Goal: Task Accomplishment & Management: Complete application form

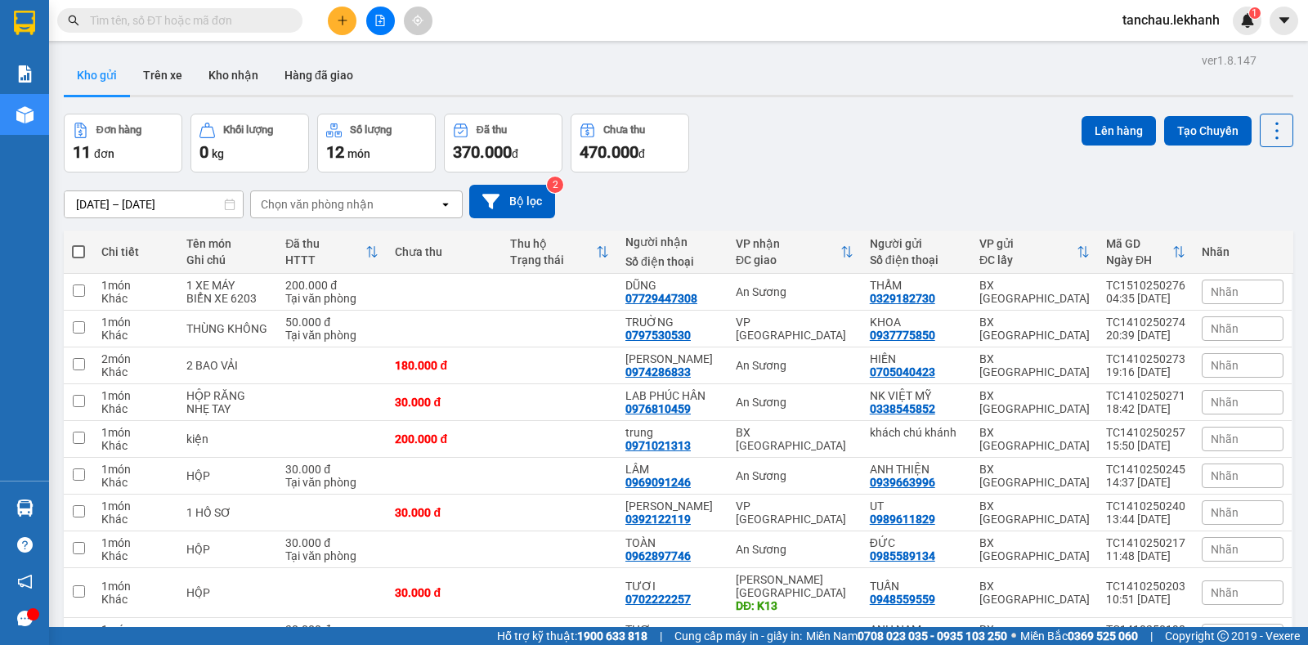
click at [338, 30] on button at bounding box center [342, 21] width 29 height 29
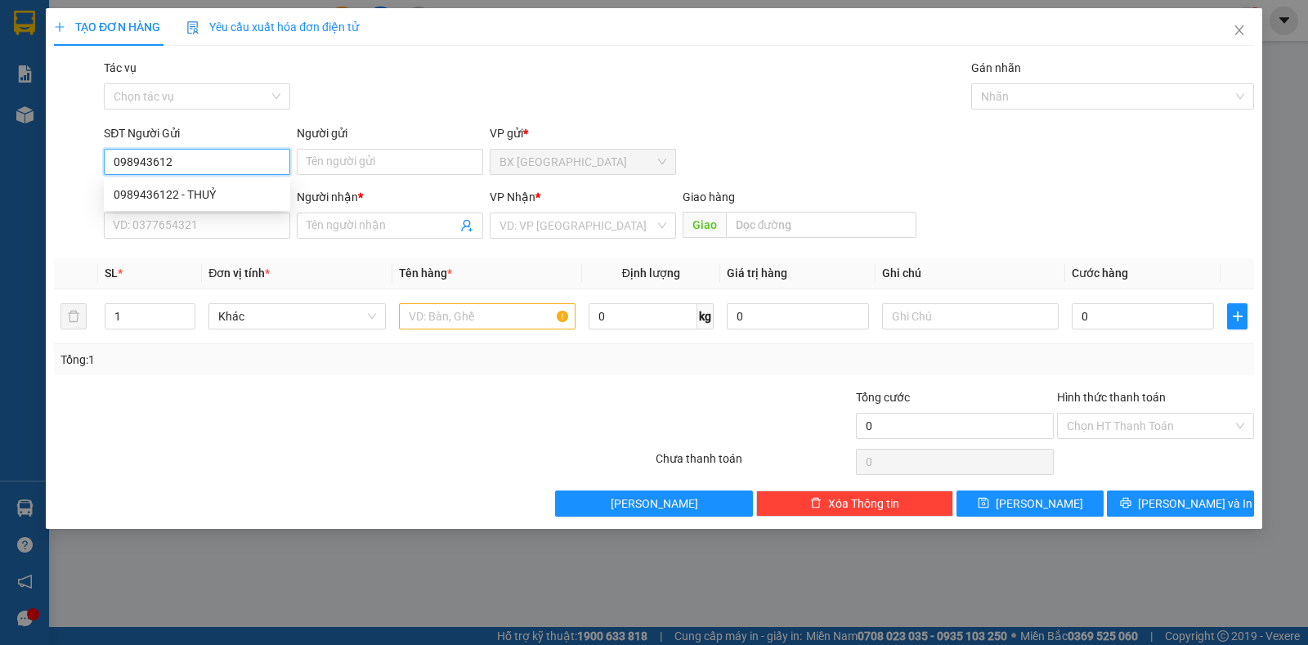
type input "0989436122"
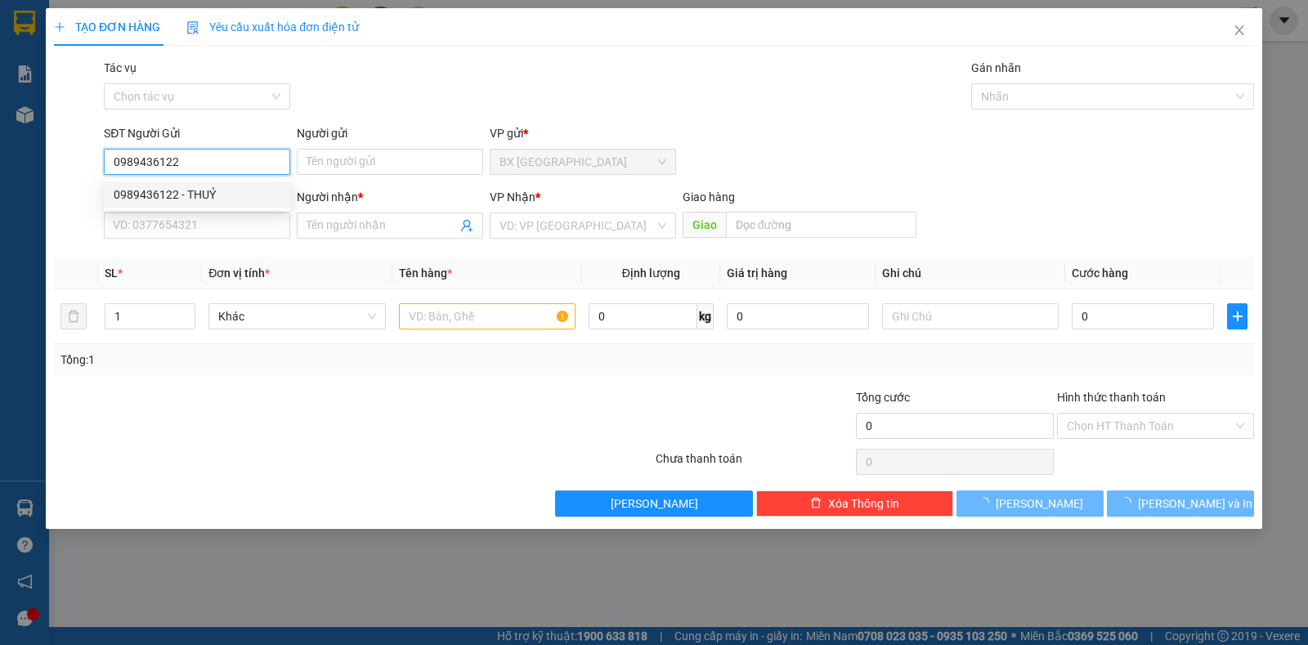
click at [219, 196] on div "0989436122 - THUỶ" at bounding box center [197, 195] width 167 height 18
type input "THUỶ"
type input "0905789783"
type input "HẠNH"
type input "30.000"
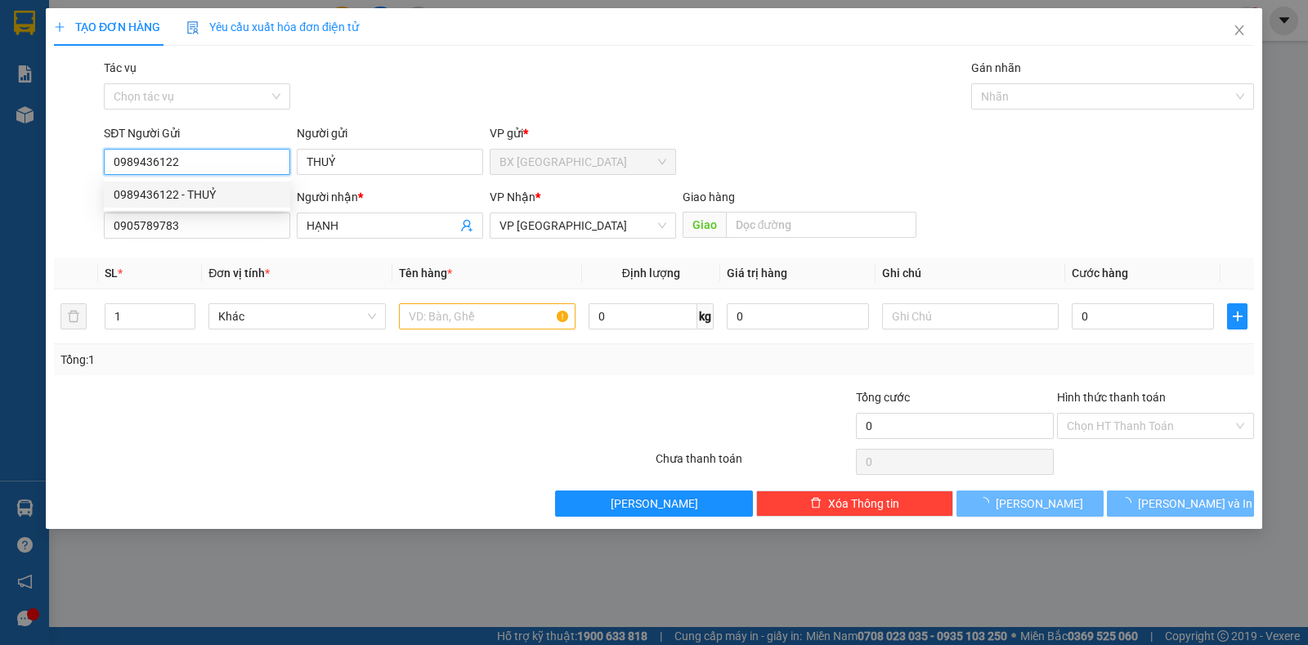
type input "30.000"
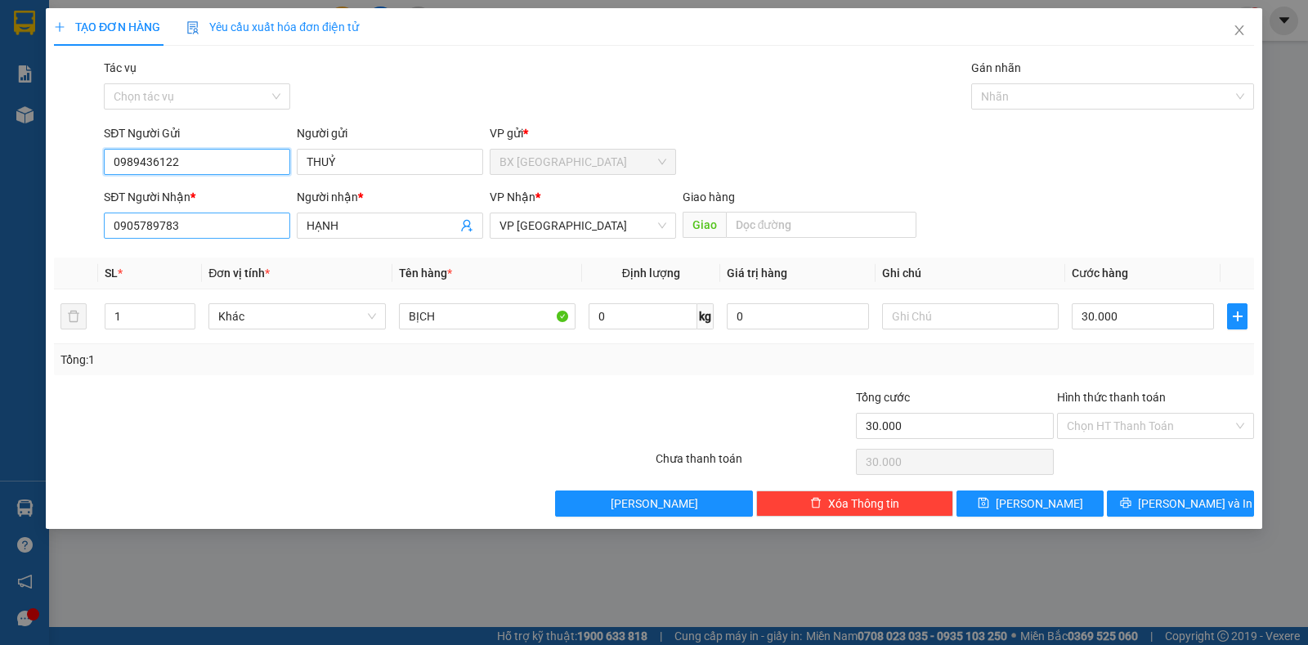
type input "0989436122"
click at [241, 227] on input "0905789783" at bounding box center [197, 226] width 186 height 26
type input "0"
type input "0918785174"
drag, startPoint x: 398, startPoint y: 223, endPoint x: 290, endPoint y: 223, distance: 107.9
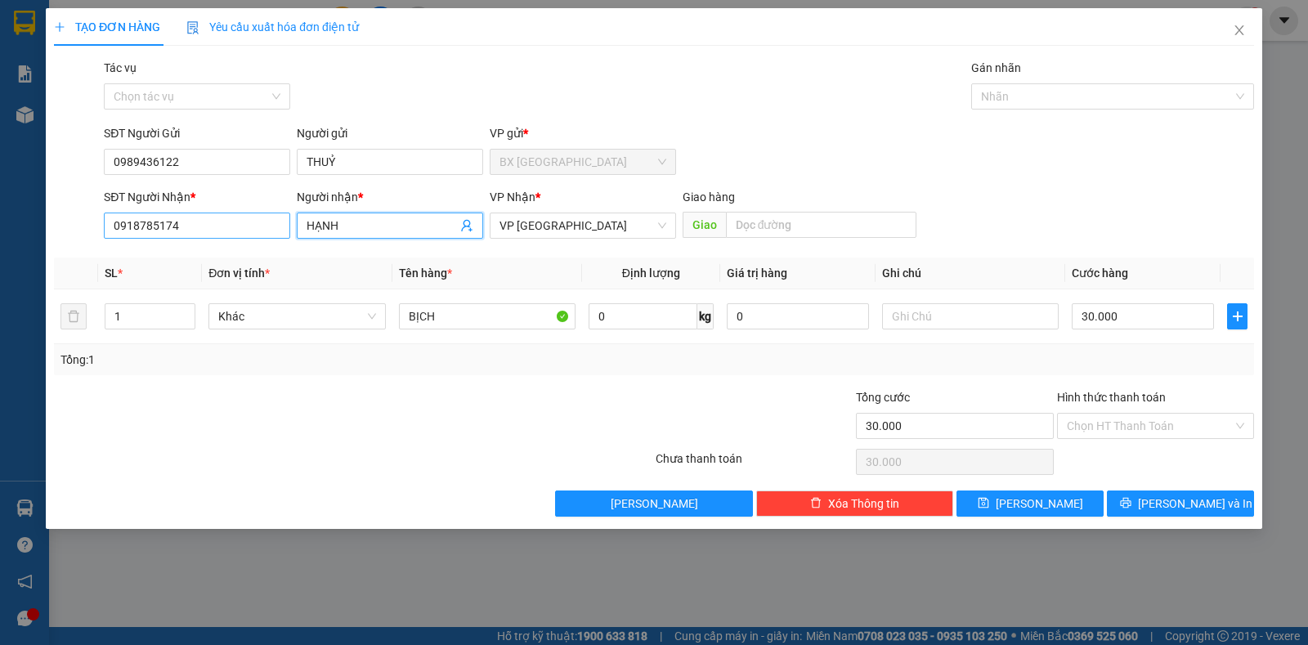
click at [290, 223] on div "SĐT Người Nhận * 0918785174 Người nhận * HẠNH HẠNH VP Nhận * VP Tân Bình Giao h…" at bounding box center [679, 216] width 1157 height 57
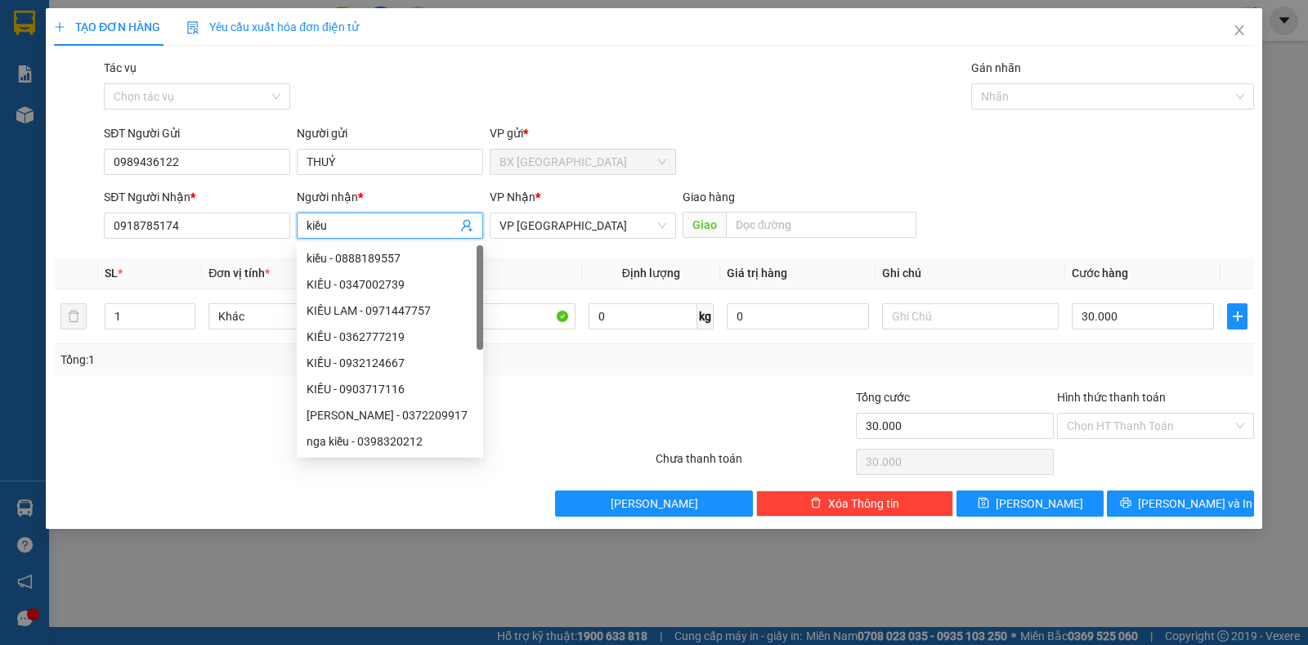
type input "kiều"
click at [571, 401] on div at bounding box center [554, 416] width 200 height 57
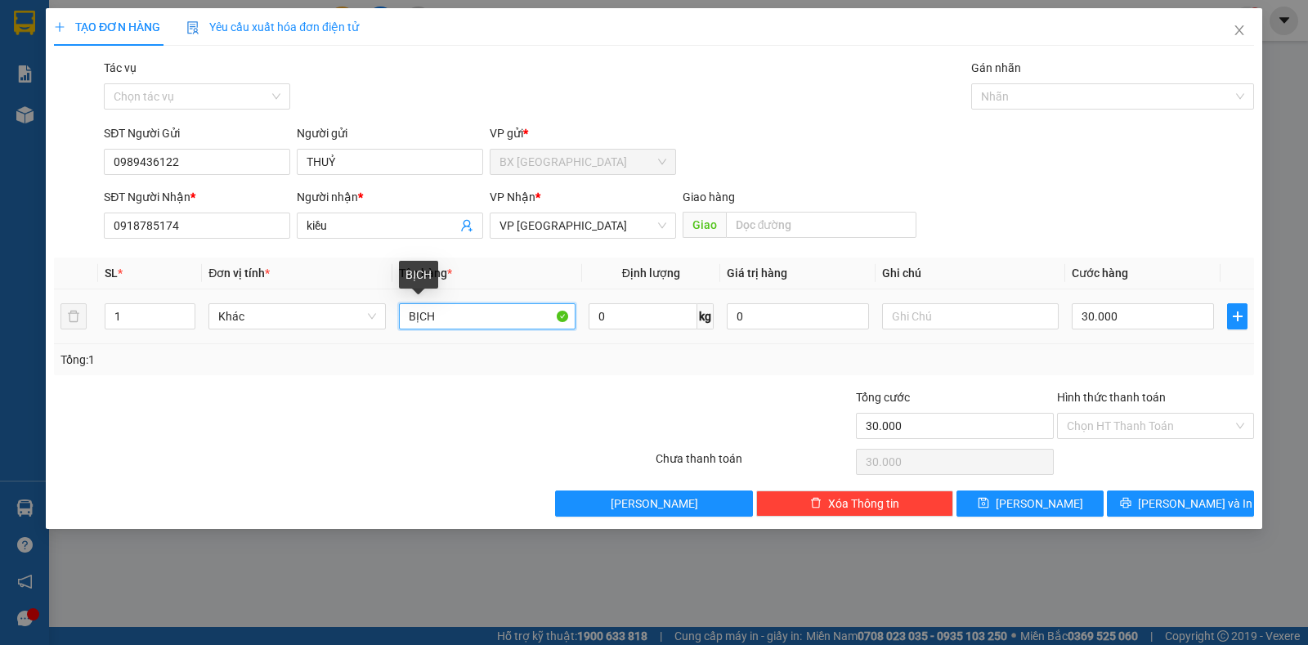
click at [464, 315] on input "BỊCH" at bounding box center [487, 316] width 177 height 26
type input "B"
type input "thùng + bao"
click at [1170, 314] on input "30.000" at bounding box center [1143, 316] width 142 height 26
type input "8"
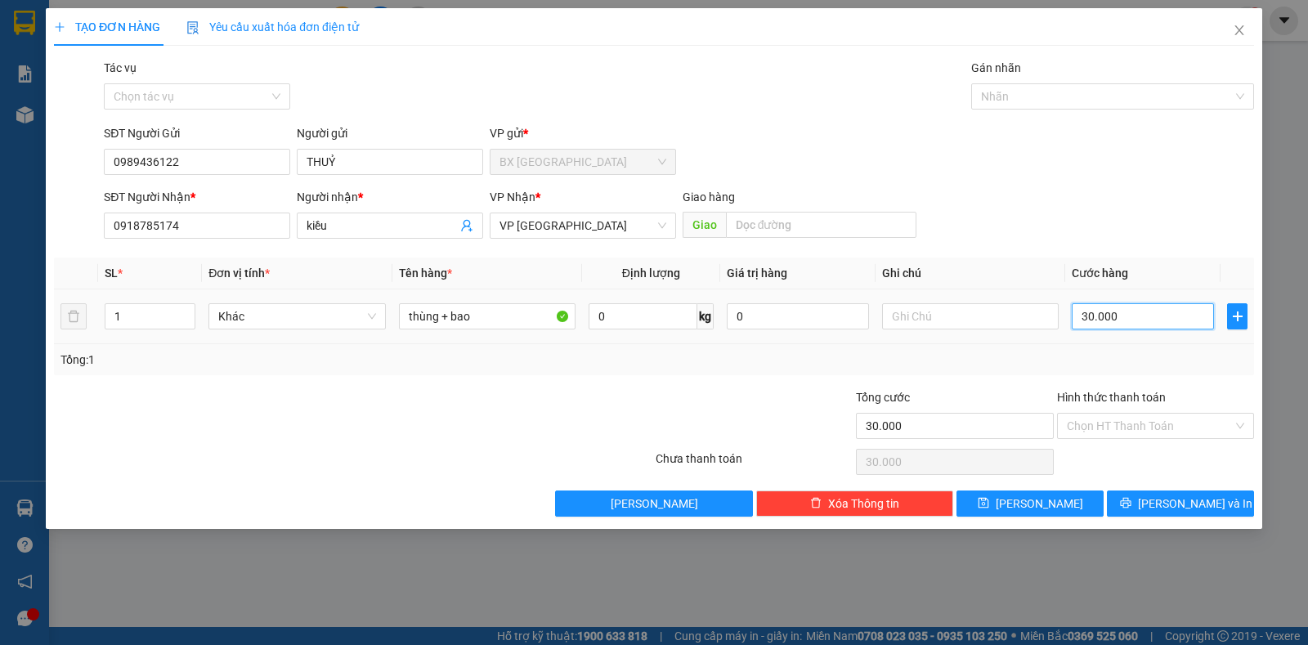
type input "8"
type input "80"
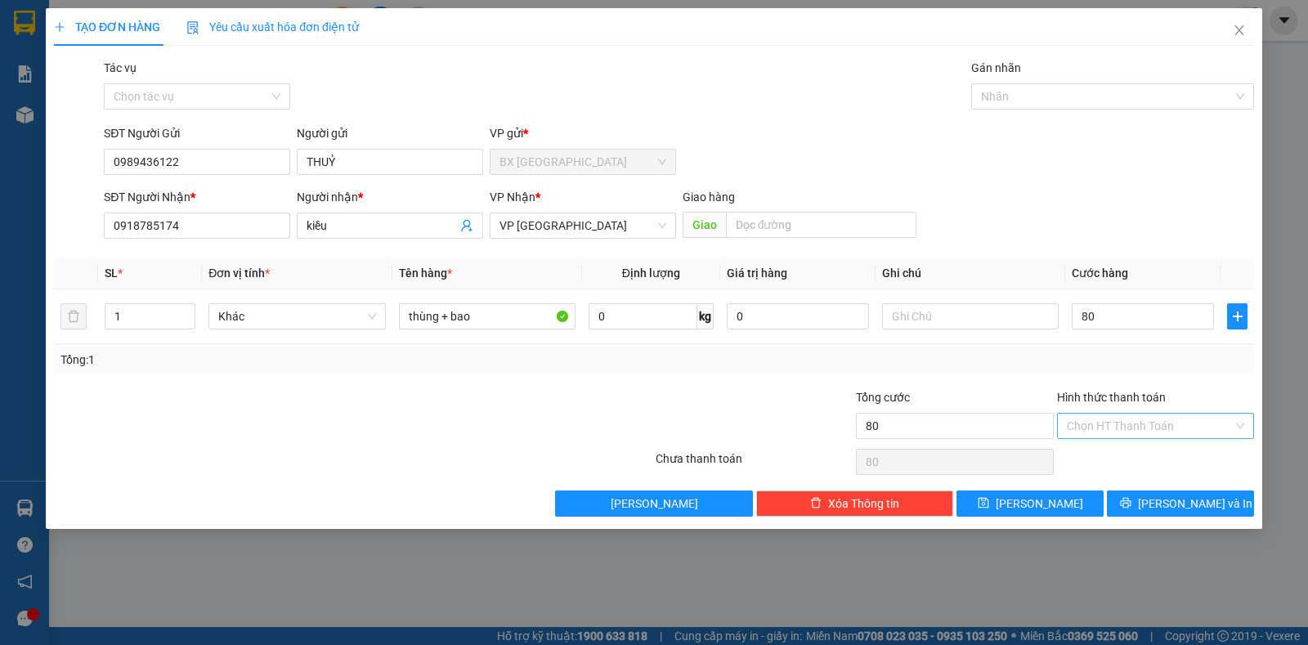
click at [1194, 428] on input "Hình thức thanh toán" at bounding box center [1150, 426] width 166 height 25
type input "80.000"
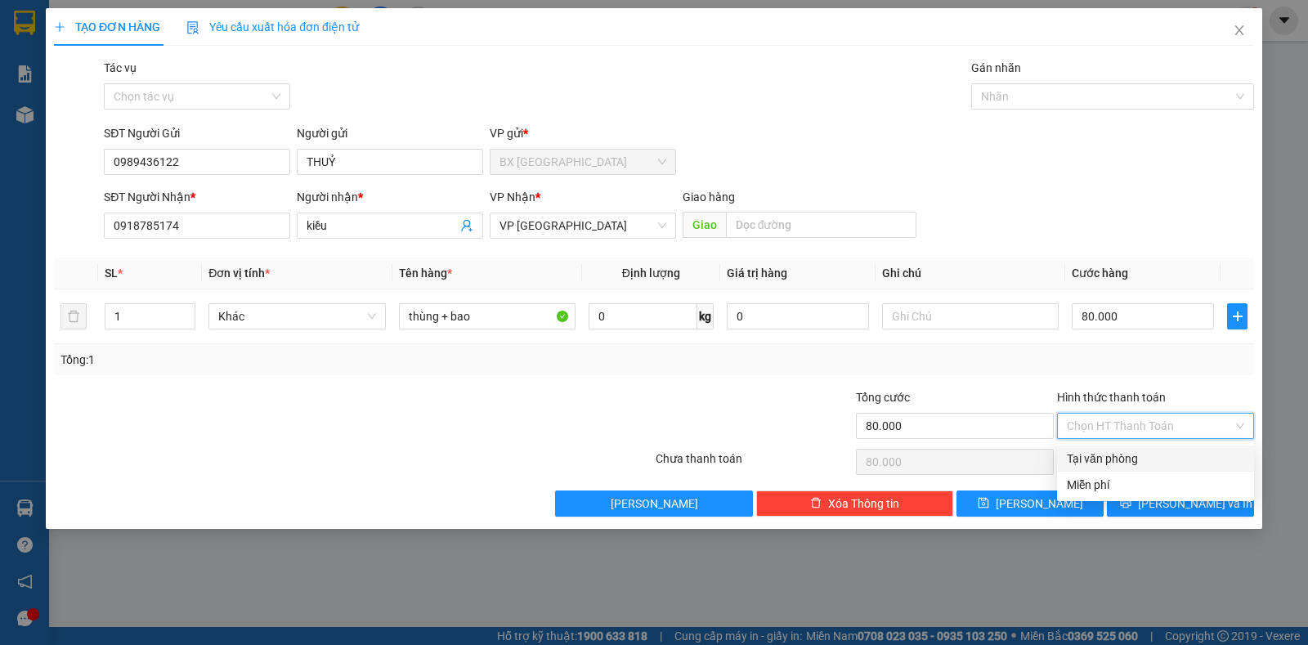
click at [1172, 453] on div "Tại văn phòng" at bounding box center [1155, 459] width 177 height 18
type input "0"
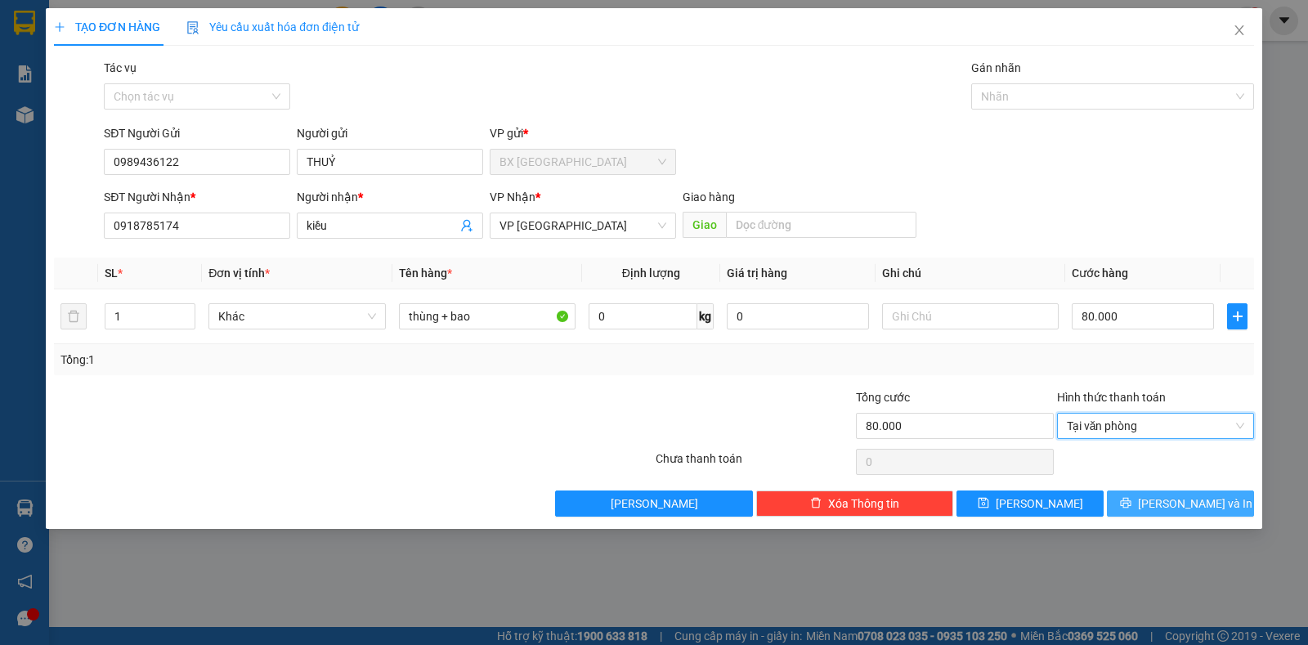
click at [1180, 513] on button "[PERSON_NAME] và In" at bounding box center [1180, 504] width 147 height 26
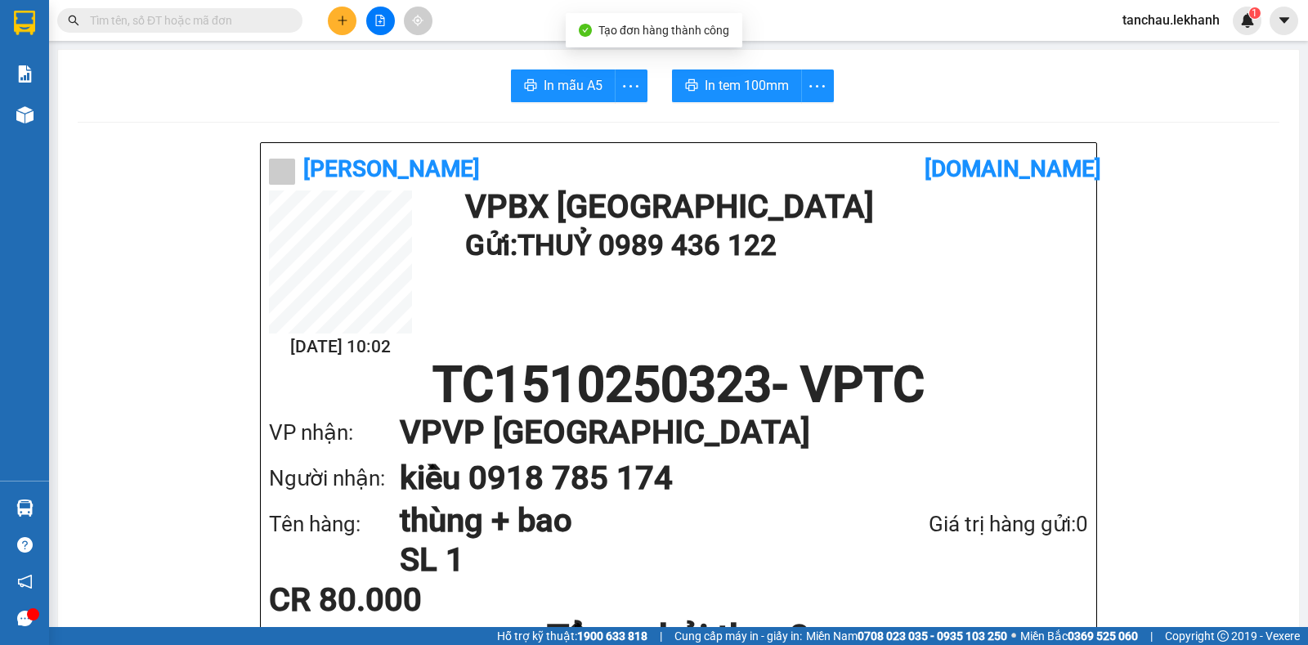
drag, startPoint x: 830, startPoint y: 84, endPoint x: 820, endPoint y: 87, distance: 10.1
click at [829, 84] on div "In mẫu A5 In tem 100mm" at bounding box center [679, 85] width 1202 height 33
click at [820, 87] on span "more" at bounding box center [817, 86] width 31 height 20
click at [799, 127] on div "In tem 100mm theo số lượng (1)" at bounding box center [735, 122] width 164 height 18
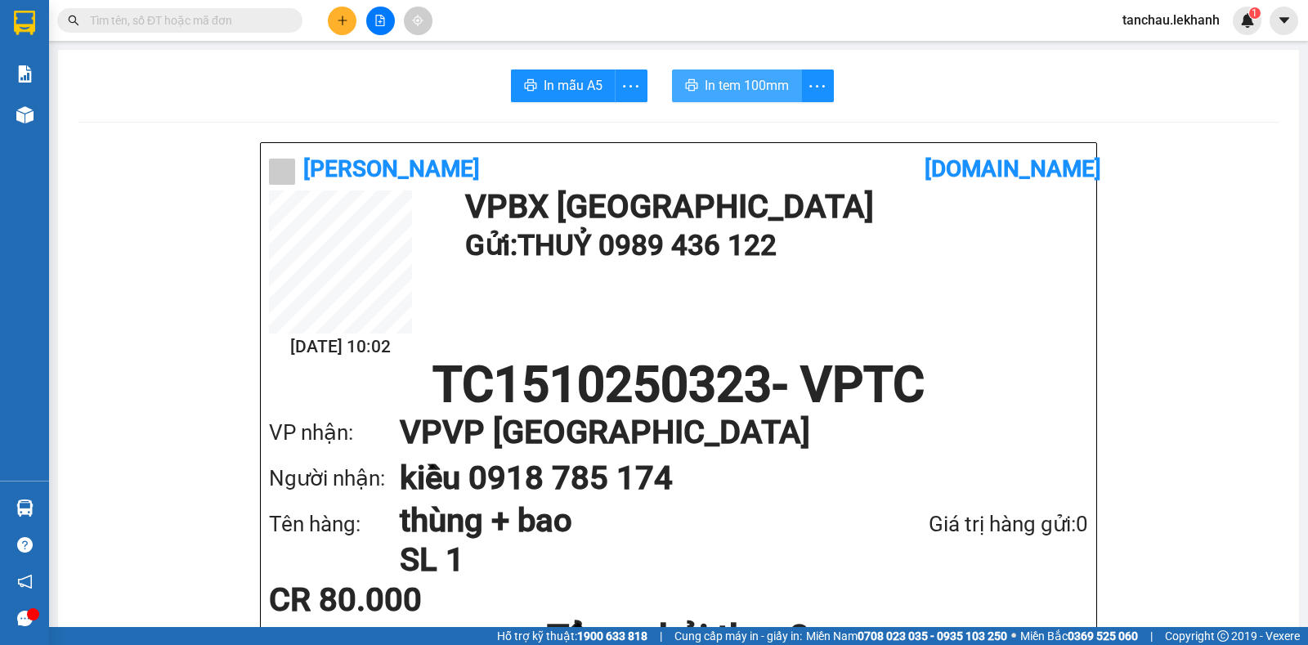
click at [769, 85] on span "In tem 100mm" at bounding box center [747, 85] width 84 height 20
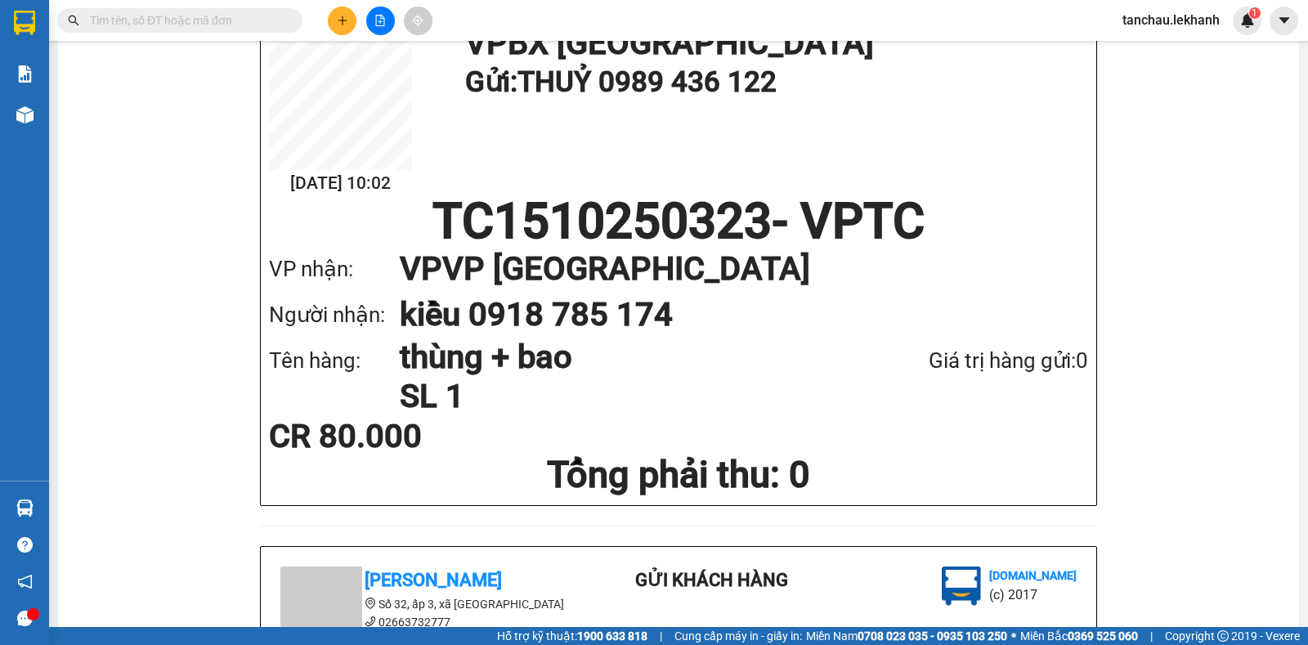
scroll to position [0, 0]
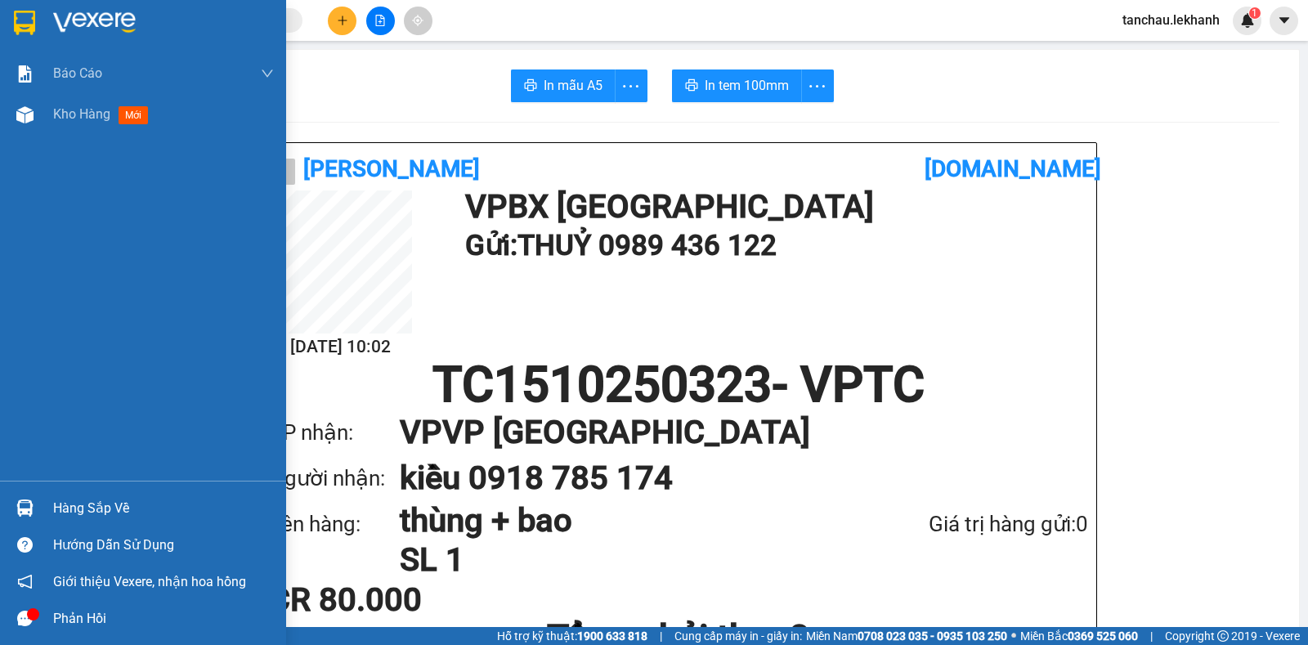
click at [100, 29] on img at bounding box center [94, 23] width 83 height 25
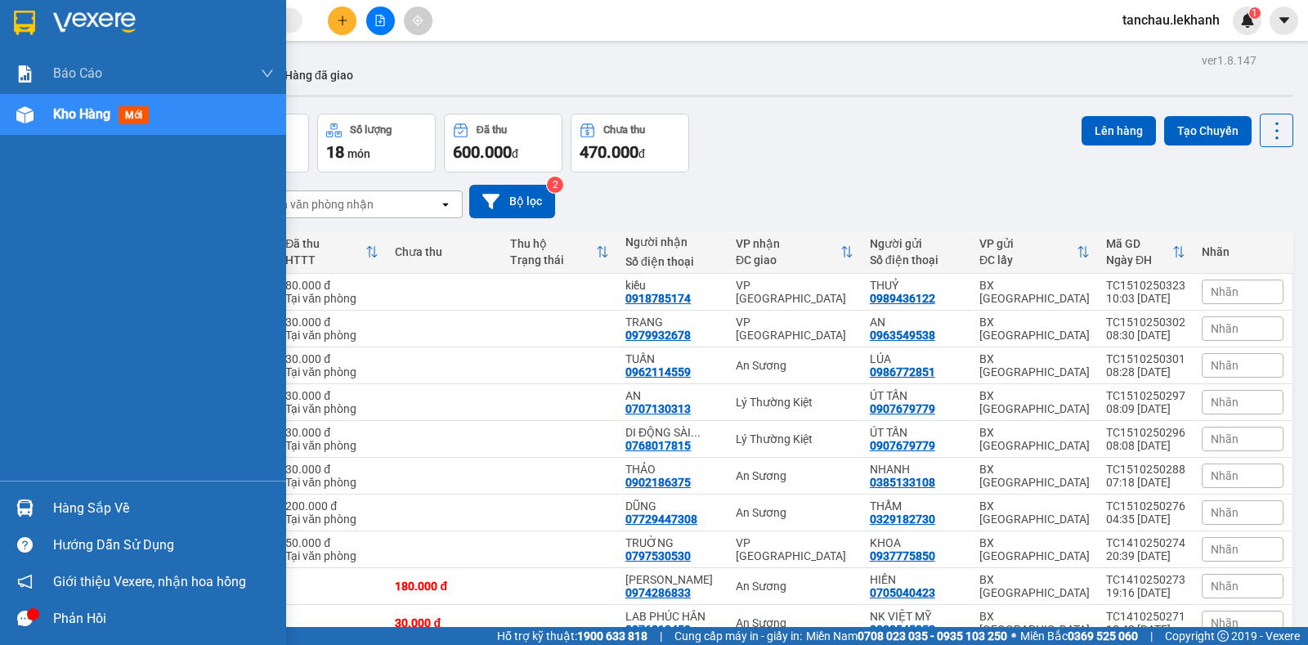
click at [130, 21] on img at bounding box center [94, 23] width 83 height 25
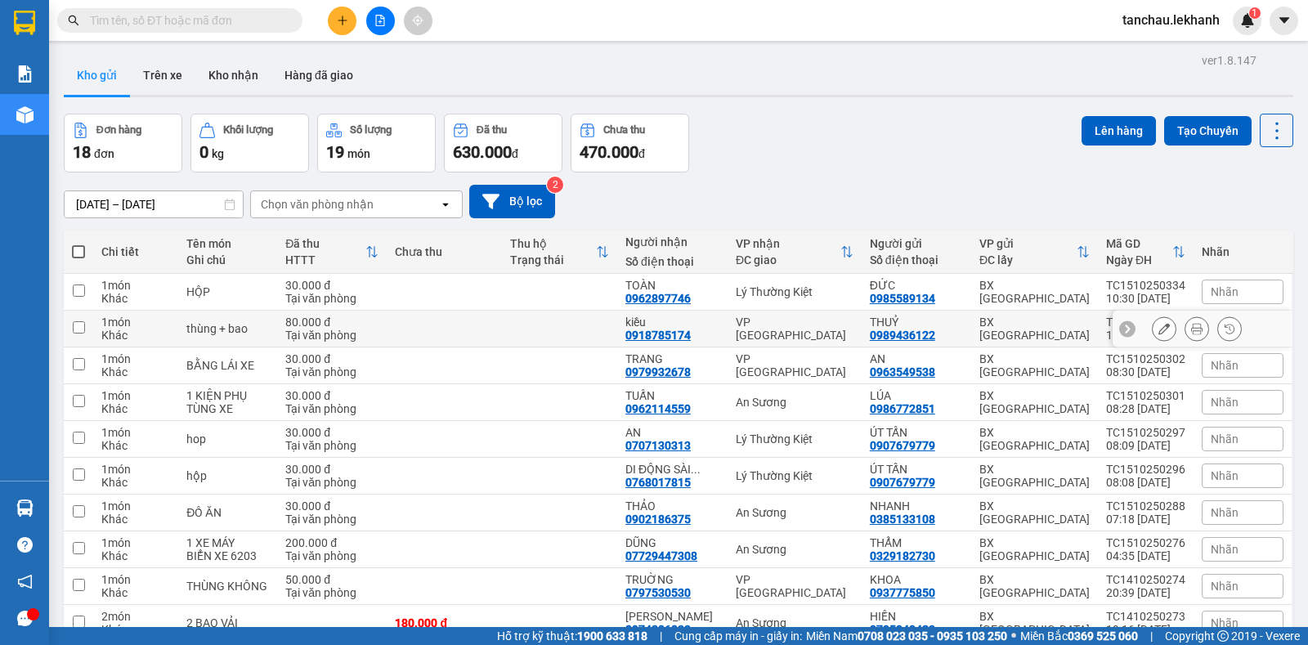
click at [1156, 329] on button at bounding box center [1164, 329] width 23 height 29
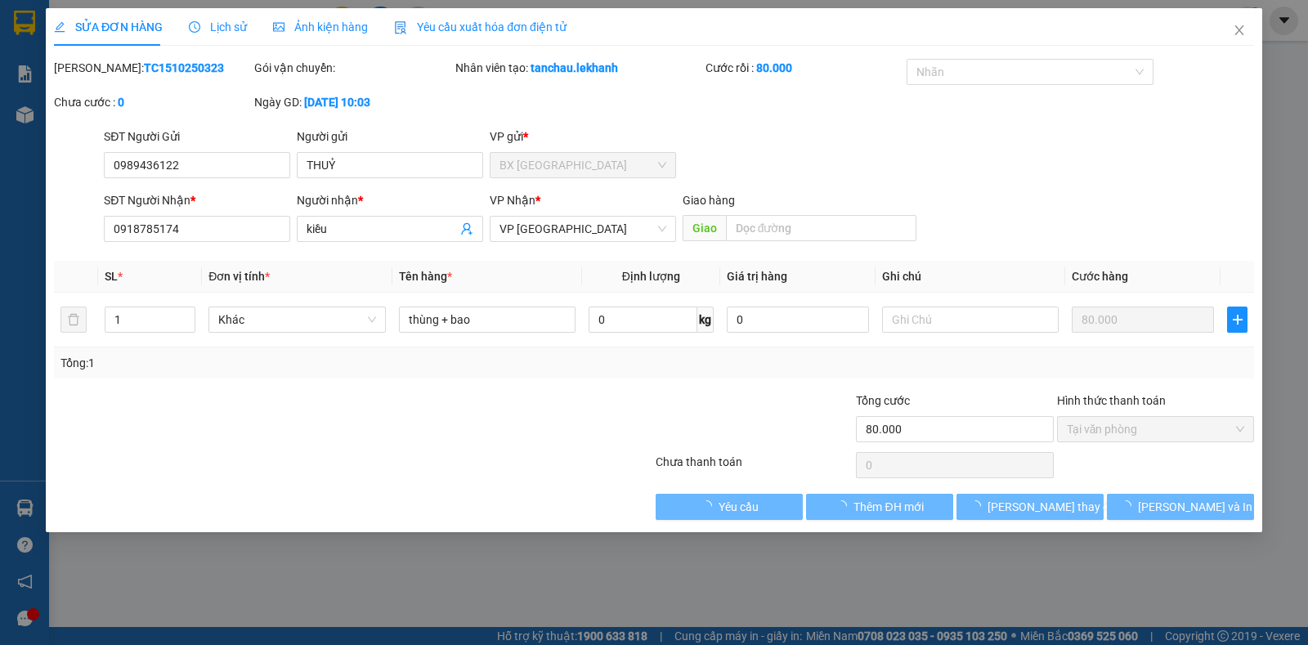
type input "0989436122"
type input "THUỶ"
type input "0918785174"
type input "kiều"
type input "80.000"
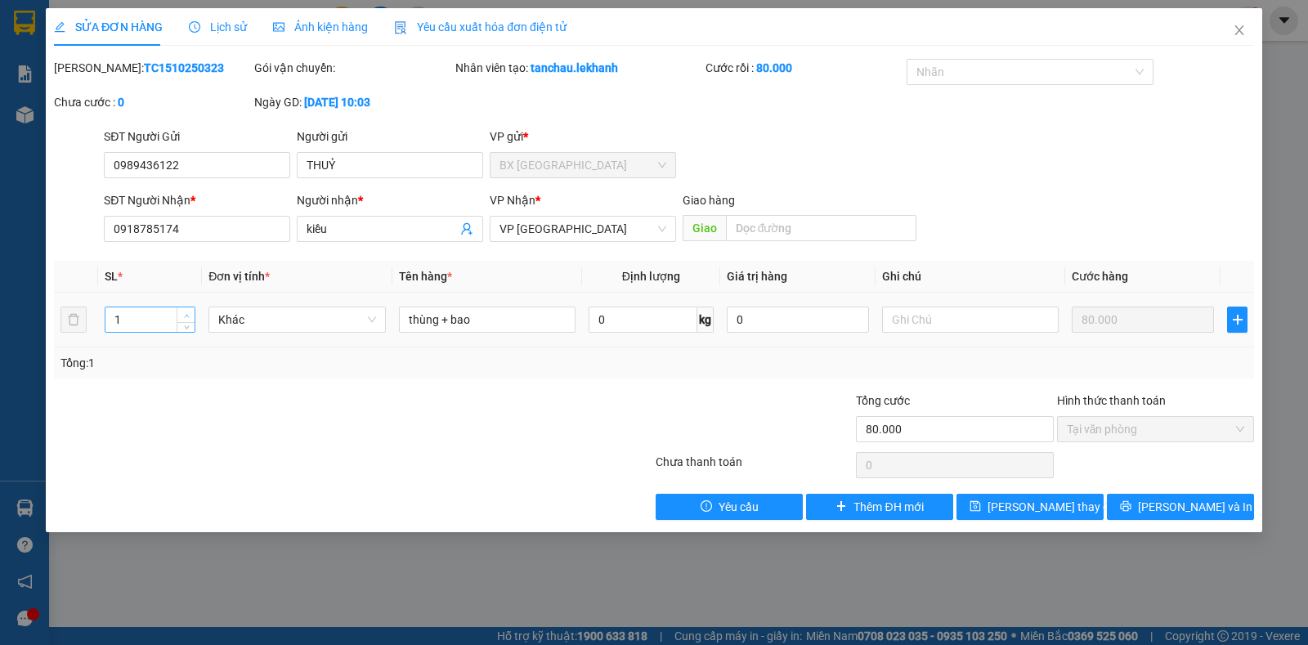
type input "2"
click at [182, 313] on span "up" at bounding box center [187, 316] width 10 height 10
click at [1200, 500] on span "[PERSON_NAME] và In" at bounding box center [1195, 507] width 114 height 18
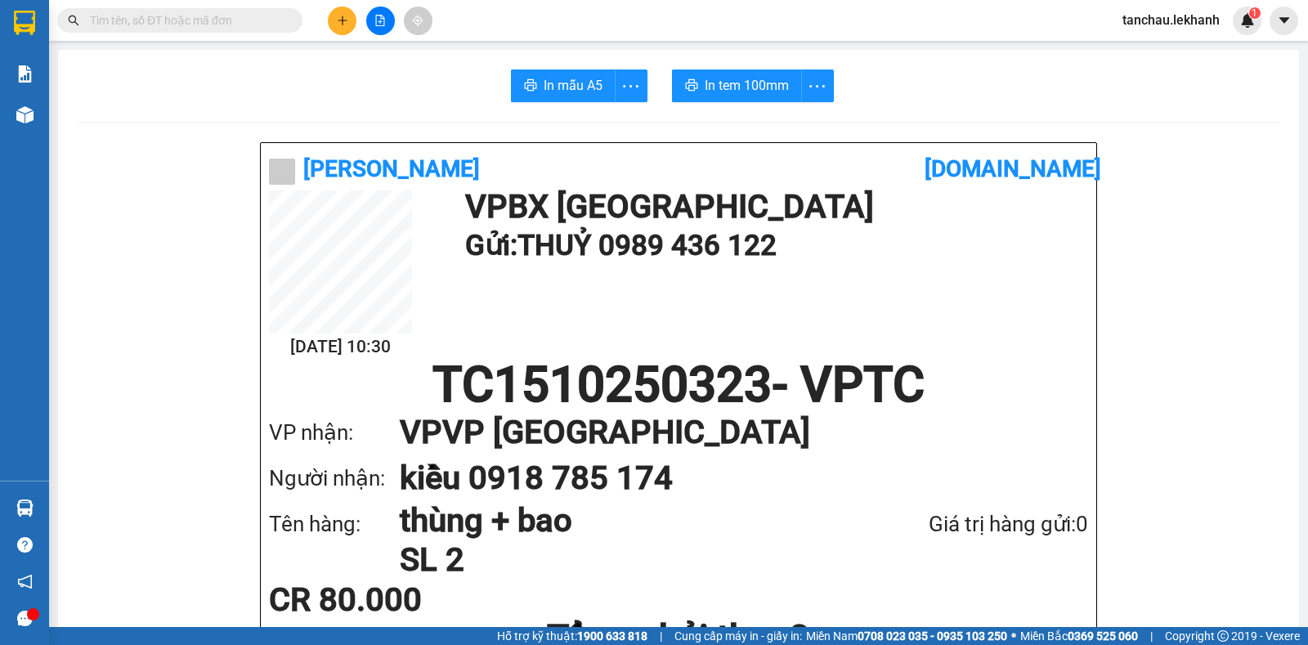
scroll to position [82, 0]
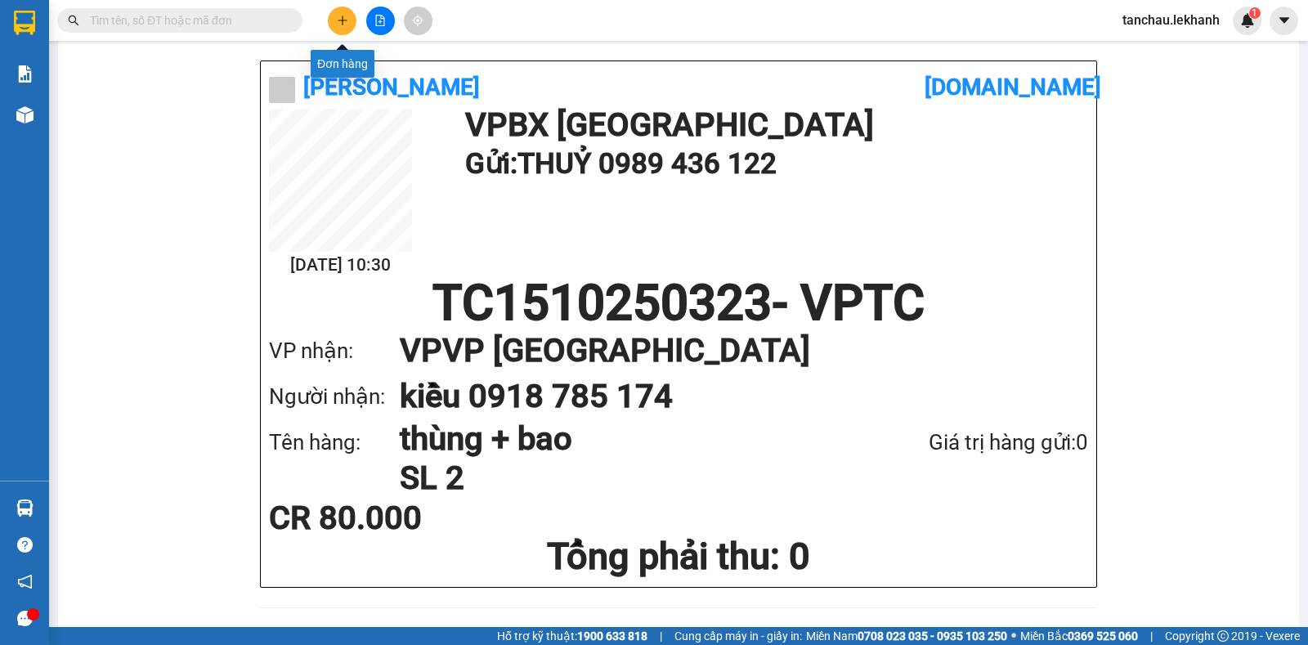
click at [346, 25] on icon "plus" at bounding box center [342, 20] width 11 height 11
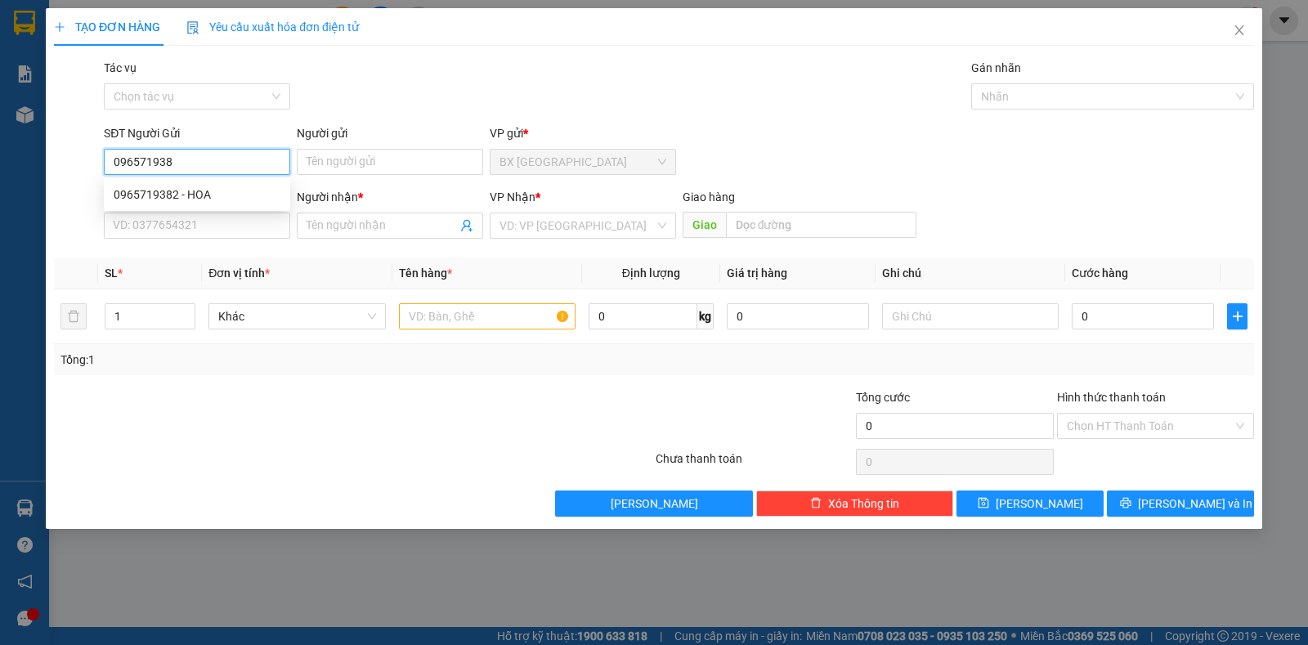
type input "0965719382"
click at [177, 194] on div "0965719382 - HOA" at bounding box center [197, 195] width 167 height 18
type input "HOA"
type input "0976678647"
type input "linh"
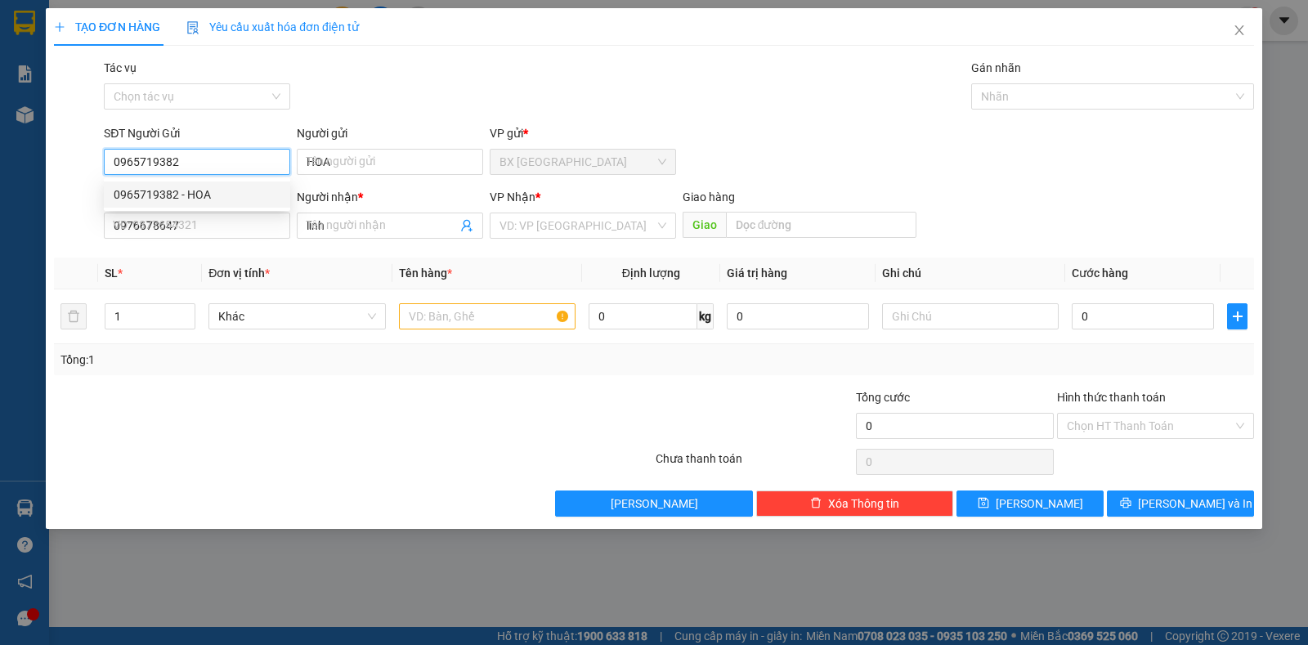
type input "30.000"
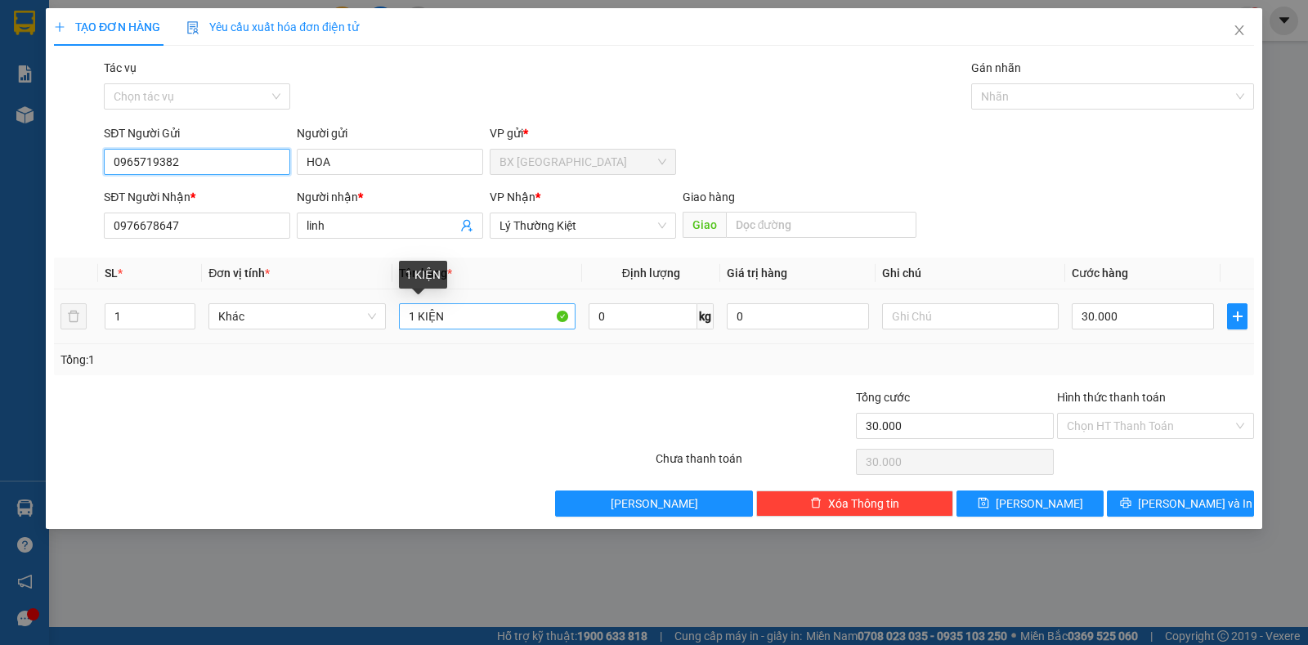
type input "0965719382"
drag, startPoint x: 481, startPoint y: 306, endPoint x: 359, endPoint y: 305, distance: 121.8
click at [358, 306] on tr "1 Khác 1 KIỆN 0 kg 0 30.000" at bounding box center [654, 316] width 1200 height 55
type input "c"
type input "bọc"
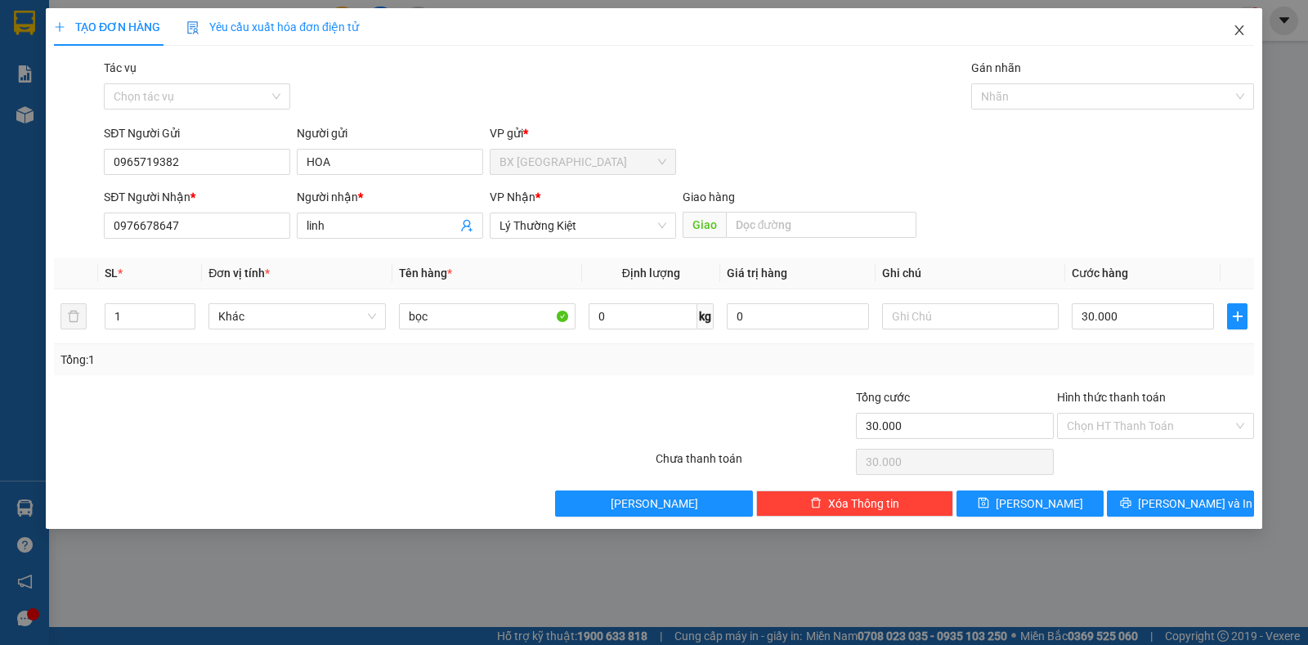
click at [1244, 30] on icon "close" at bounding box center [1239, 30] width 13 height 13
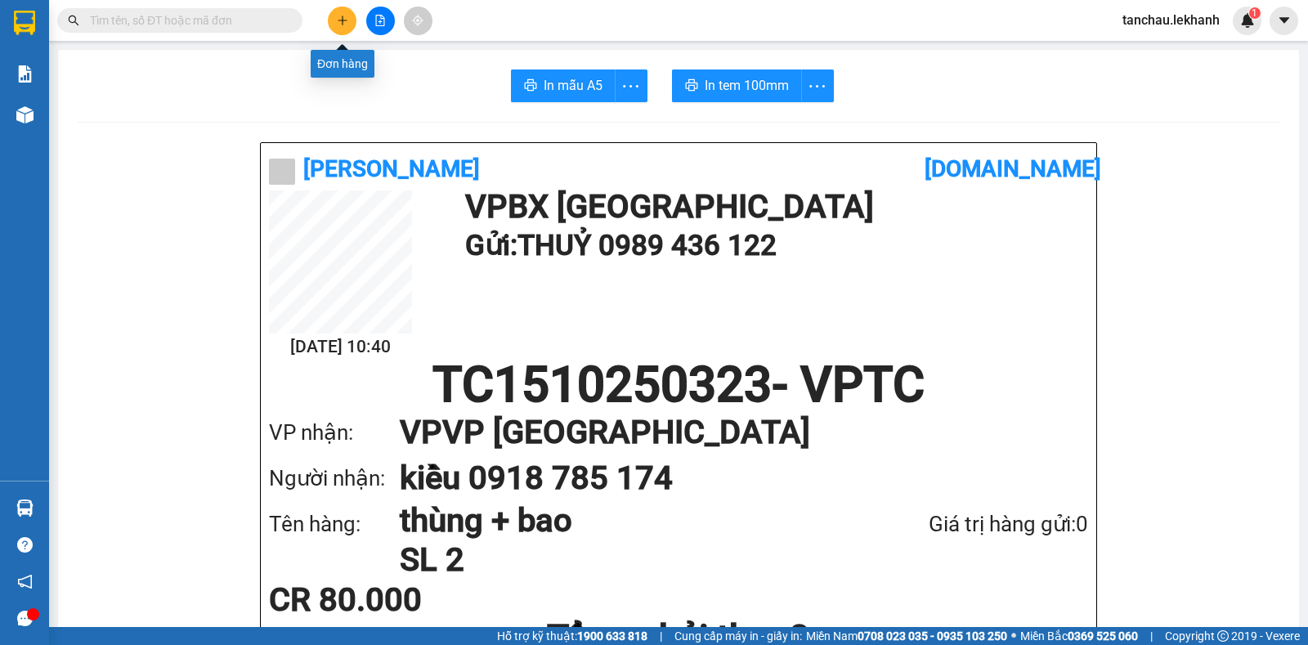
click at [343, 24] on icon "plus" at bounding box center [342, 20] width 11 height 11
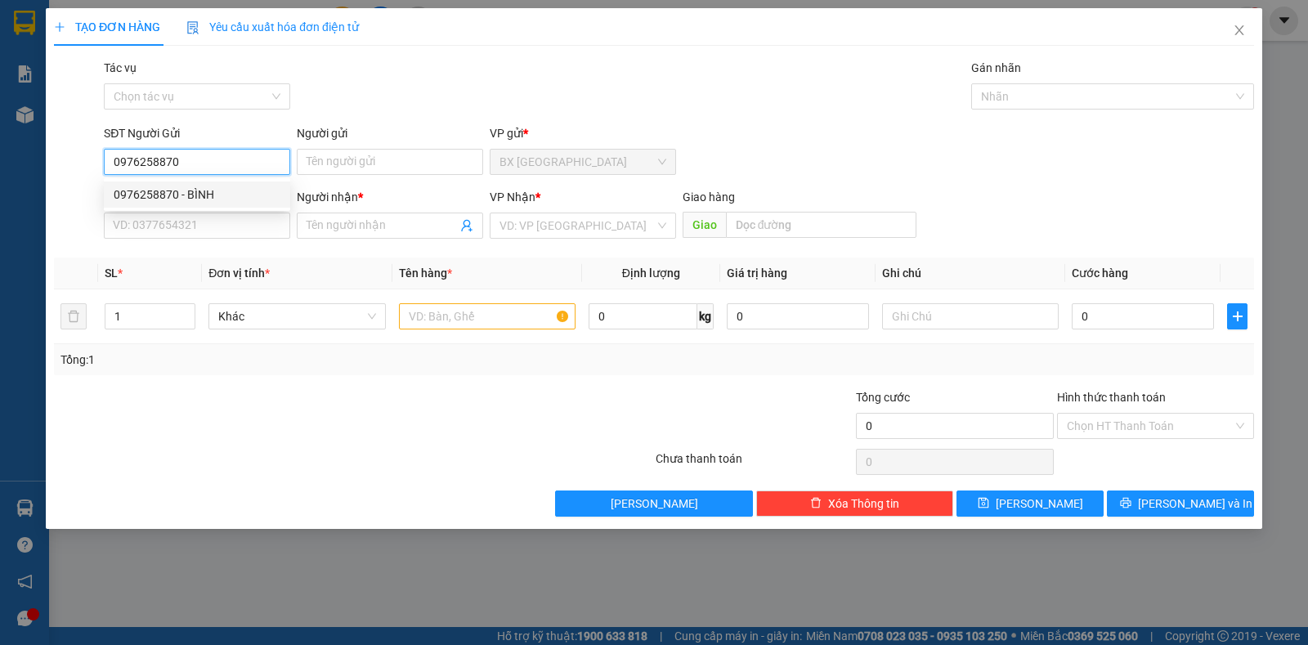
type input "0976258870"
click at [220, 180] on body "Kết quả tìm kiếm ( 0 ) Bộ lọc Ngày tạo đơn gần nhất No Data tanchau.lekhanh 1 B…" at bounding box center [654, 322] width 1308 height 645
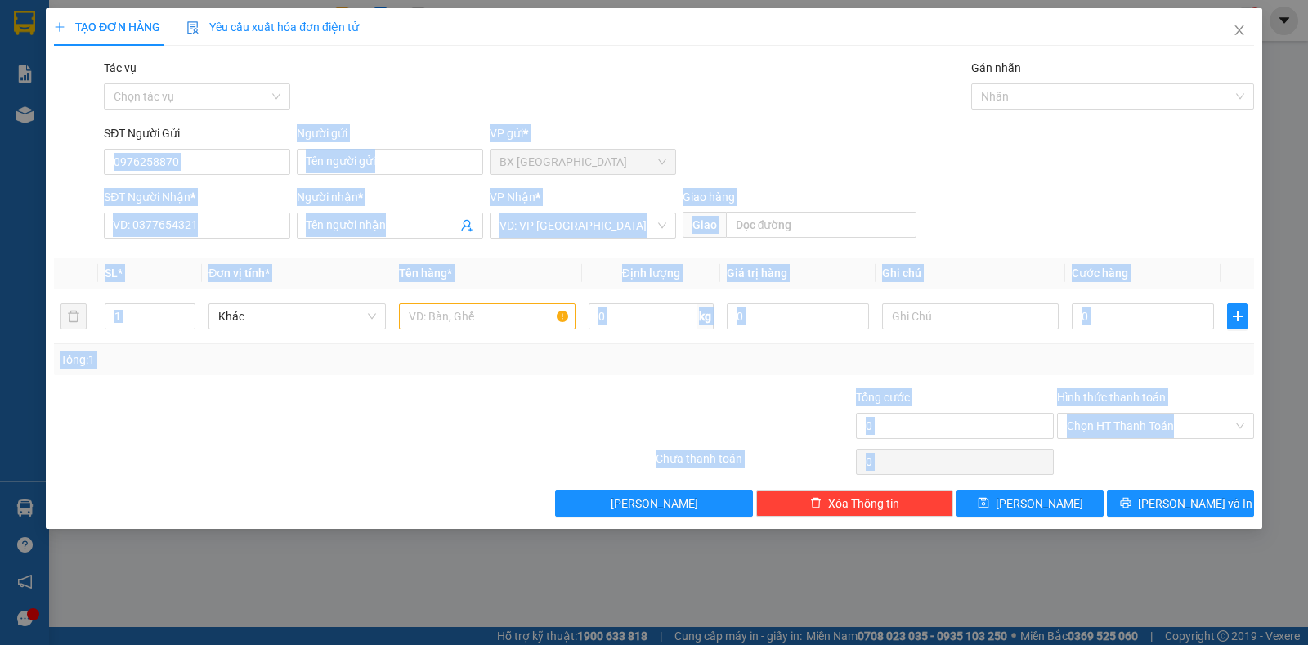
click at [220, 191] on div "SĐT Người Nhận *" at bounding box center [197, 197] width 186 height 18
click at [220, 213] on input "SĐT Người Nhận *" at bounding box center [197, 226] width 186 height 26
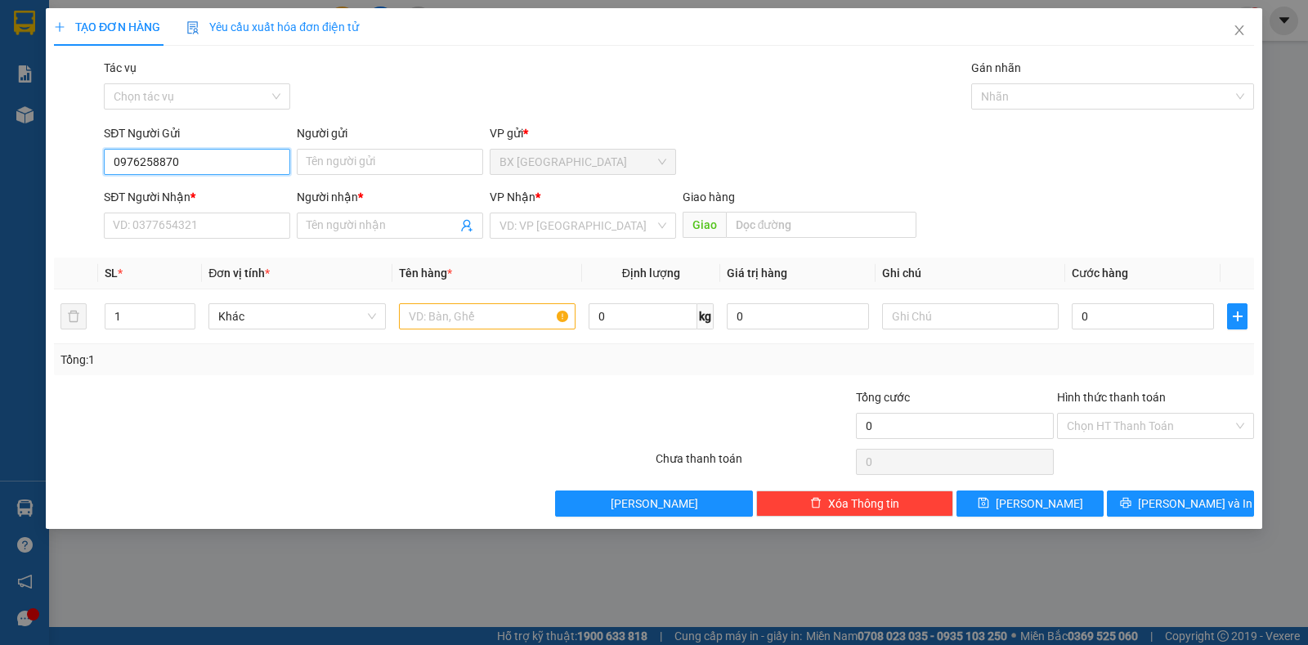
click at [236, 162] on input "0976258870" at bounding box center [197, 162] width 186 height 26
click at [223, 195] on div "0976258870 - BÌNH" at bounding box center [197, 195] width 167 height 18
type input "BÌNH"
type input "0344113199"
type input "thư"
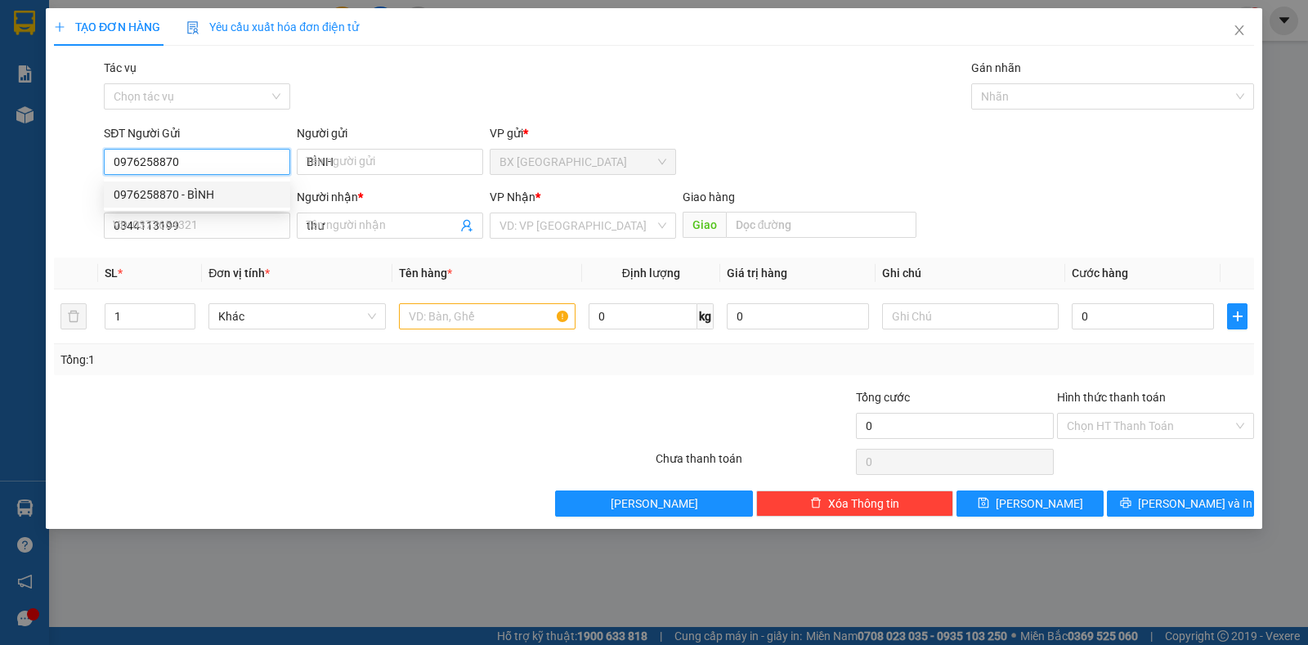
type input "30.000"
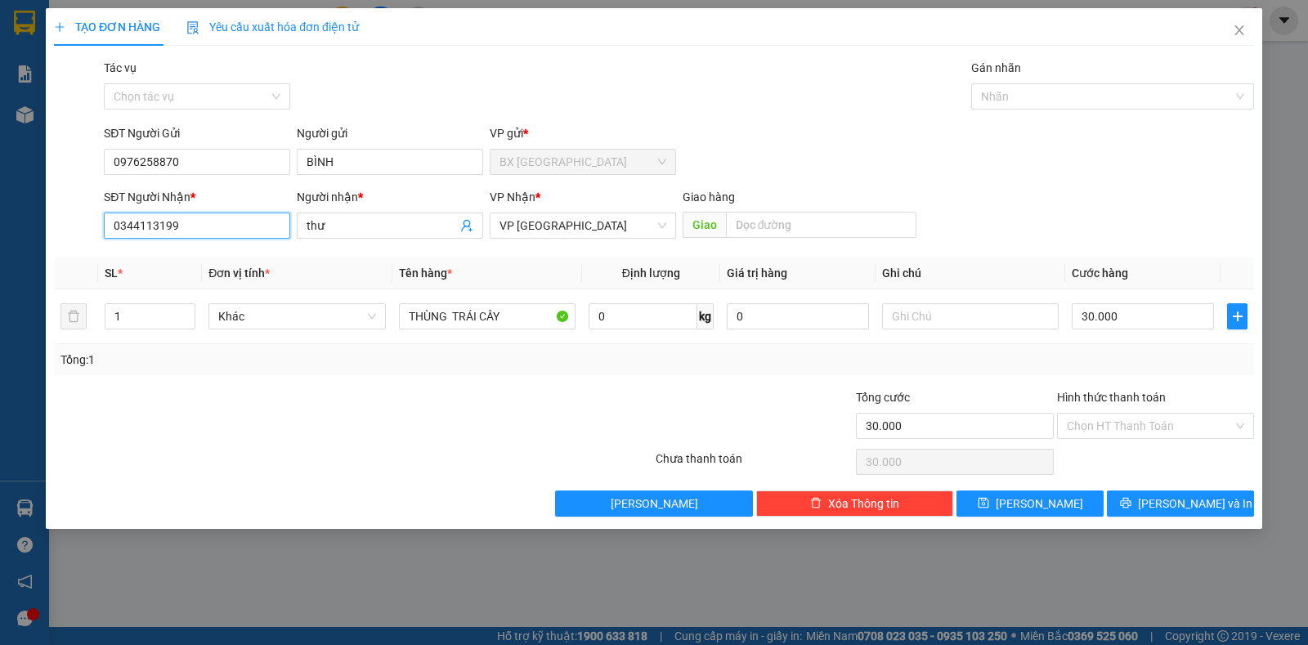
click at [235, 235] on input "0344113199" at bounding box center [197, 226] width 186 height 26
type input "0"
click at [233, 292] on div "0966599539 - TRUNG" at bounding box center [197, 285] width 167 height 18
type input "0966599539"
type input "TRUNG"
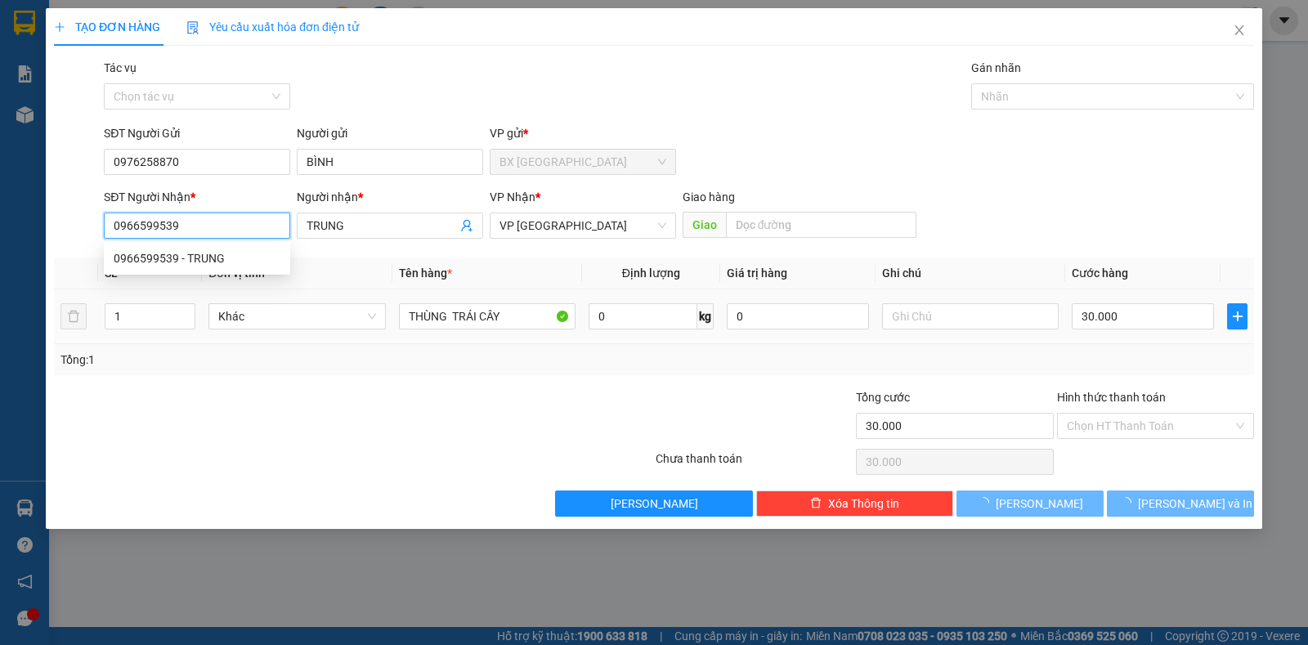
type input "40.000"
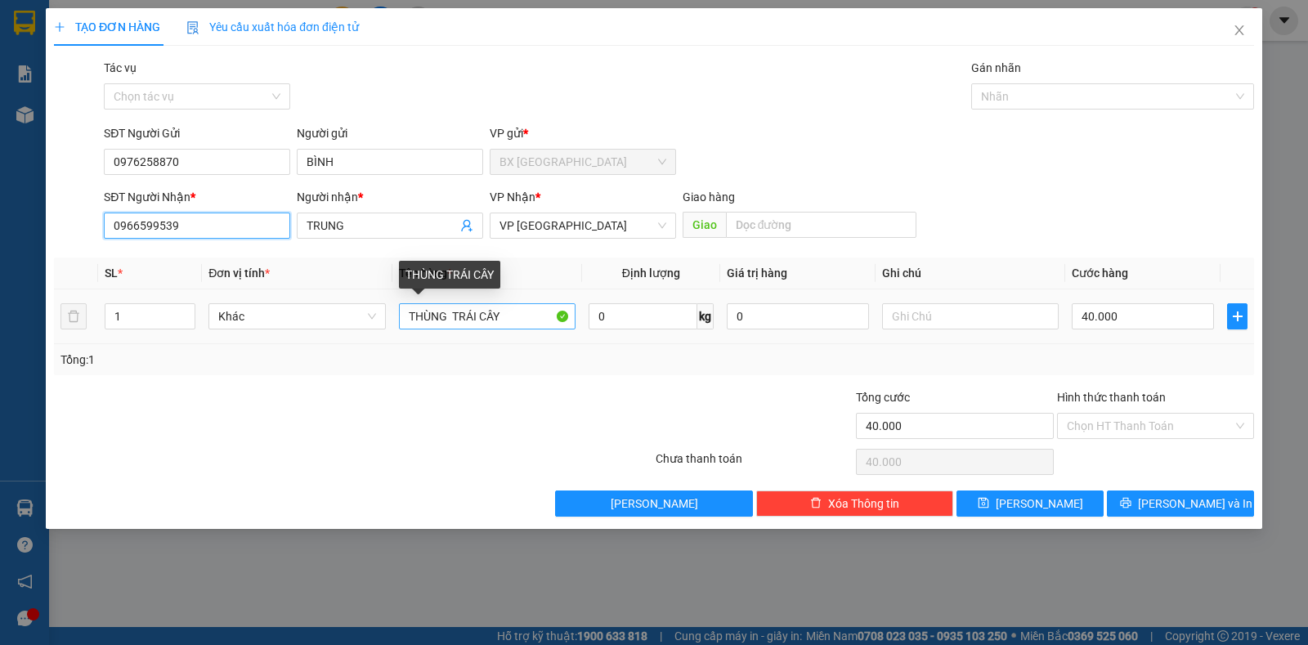
type input "0966599539"
click at [512, 320] on input "THÙNG TRÁI CÂY" at bounding box center [487, 316] width 177 height 26
type input "T"
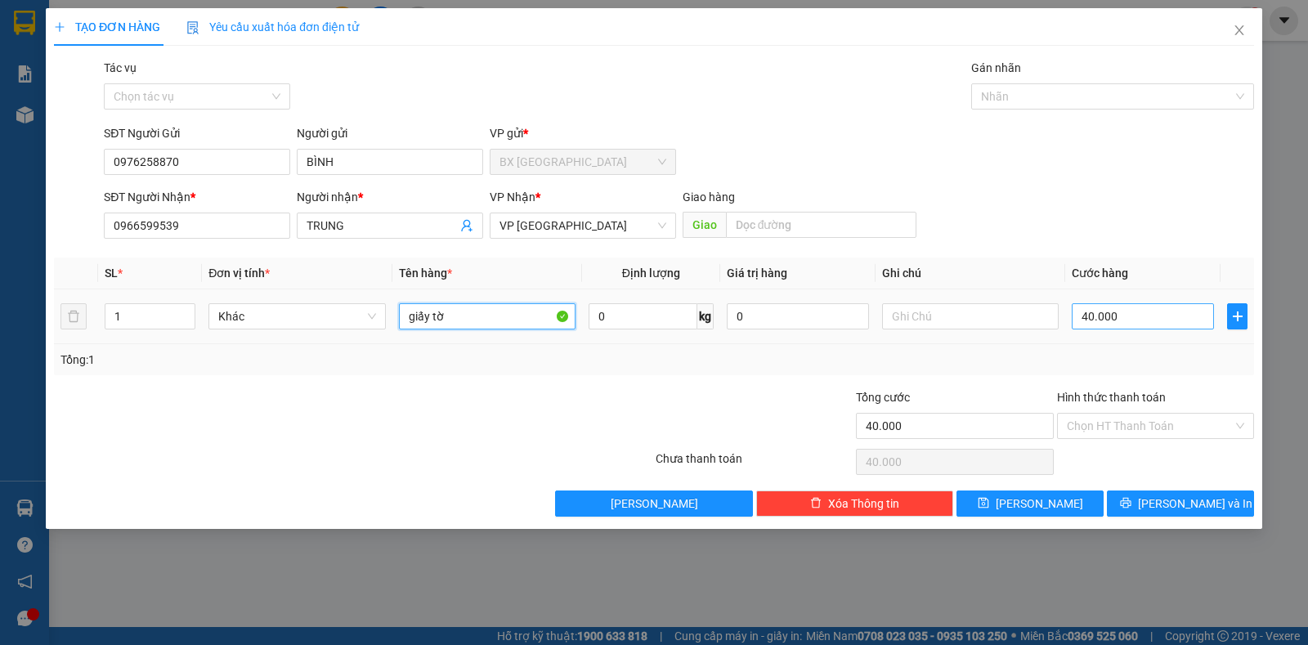
type input "giấy tờ"
click at [1121, 321] on input "40.000" at bounding box center [1143, 316] width 142 height 26
type input "3"
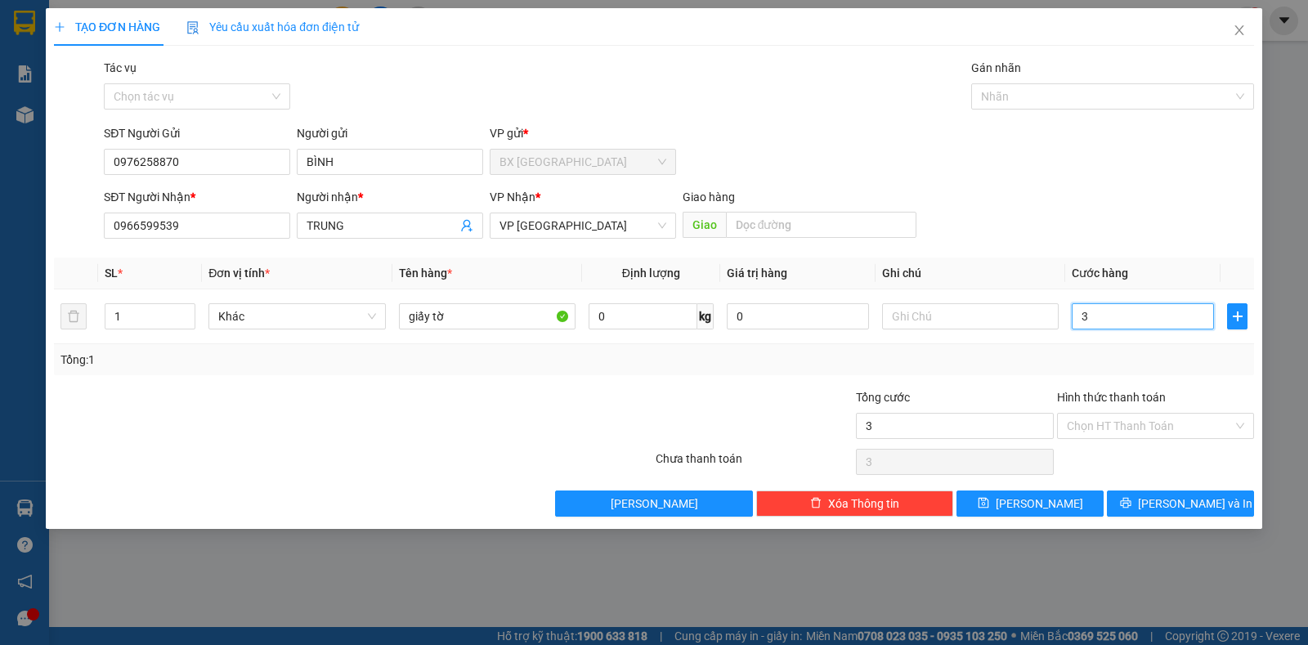
type input "30"
click at [1107, 416] on input "Hình thức thanh toán" at bounding box center [1150, 426] width 166 height 25
type input "30.000"
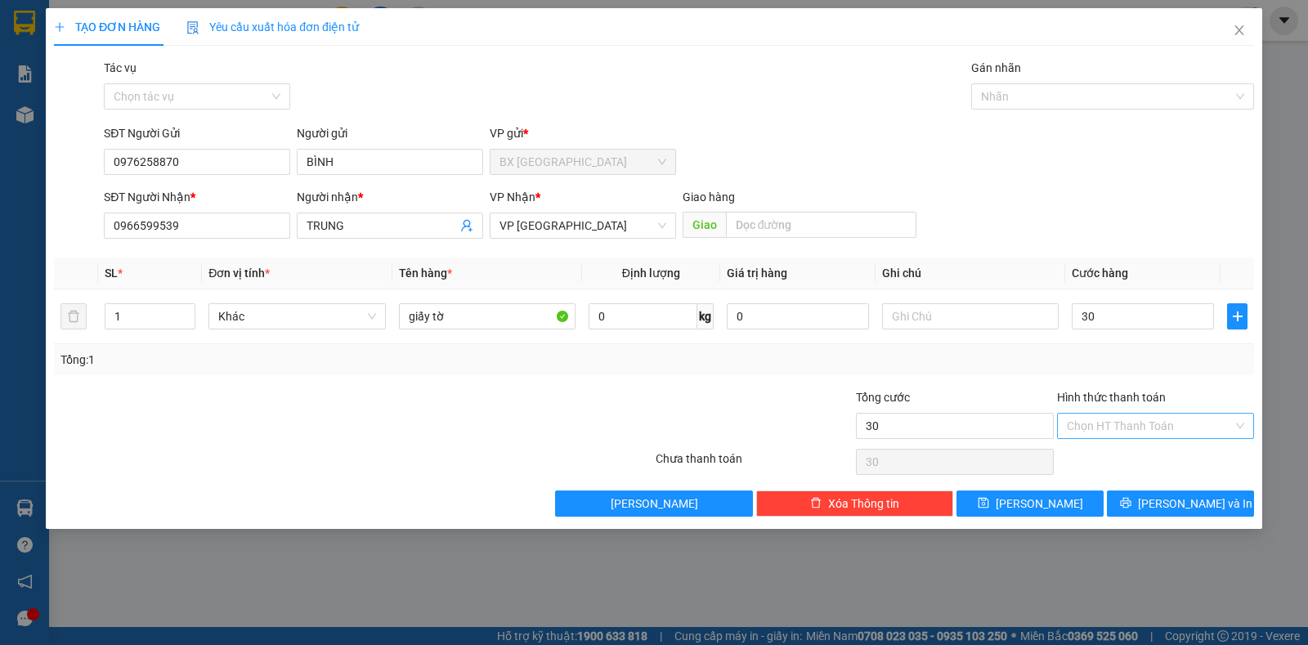
type input "30.000"
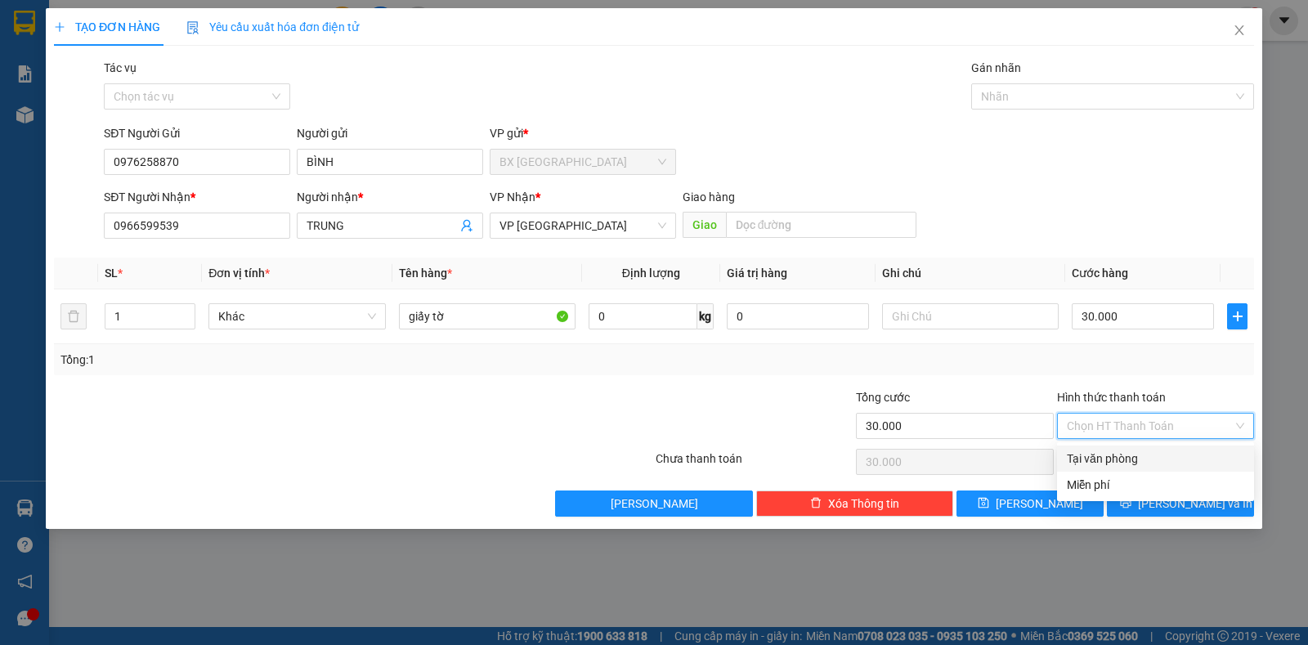
click at [1143, 455] on div "Tại văn phòng" at bounding box center [1155, 459] width 177 height 18
type input "0"
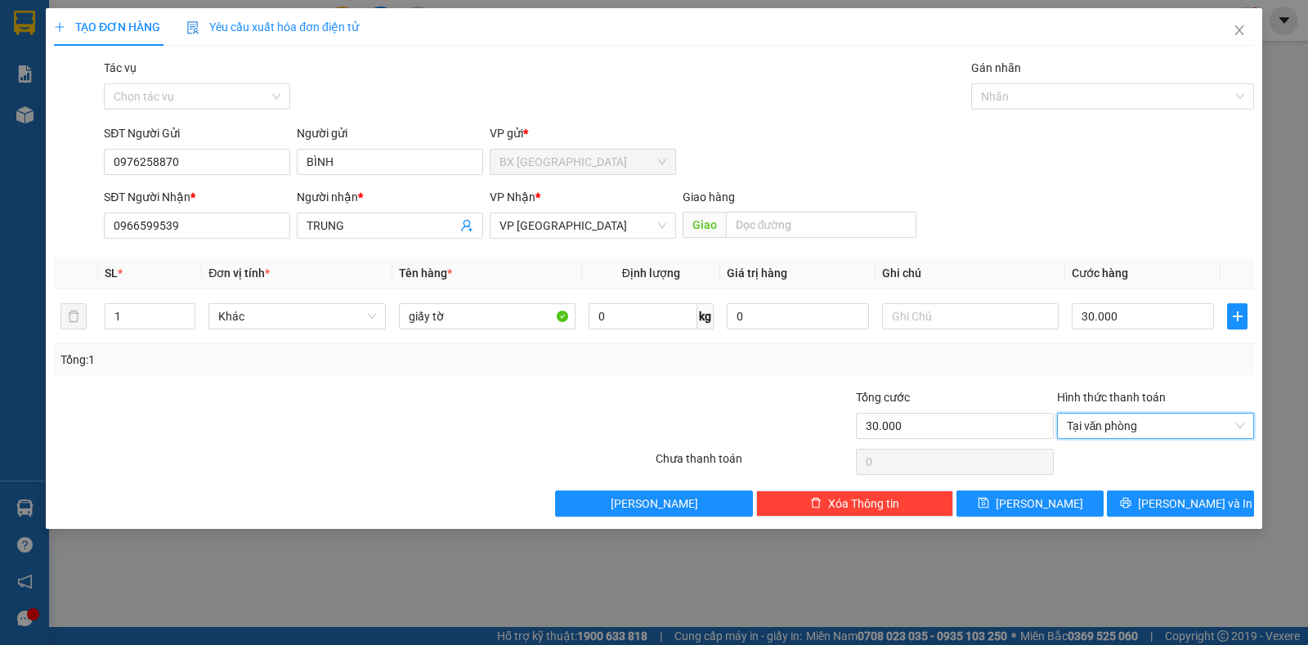
click at [1168, 522] on div "TẠO ĐƠN HÀNG Yêu cầu xuất hóa đơn điện tử Transit Pickup Surcharge Ids Transit …" at bounding box center [654, 268] width 1217 height 521
click at [1183, 511] on span "[PERSON_NAME] và In" at bounding box center [1195, 504] width 114 height 18
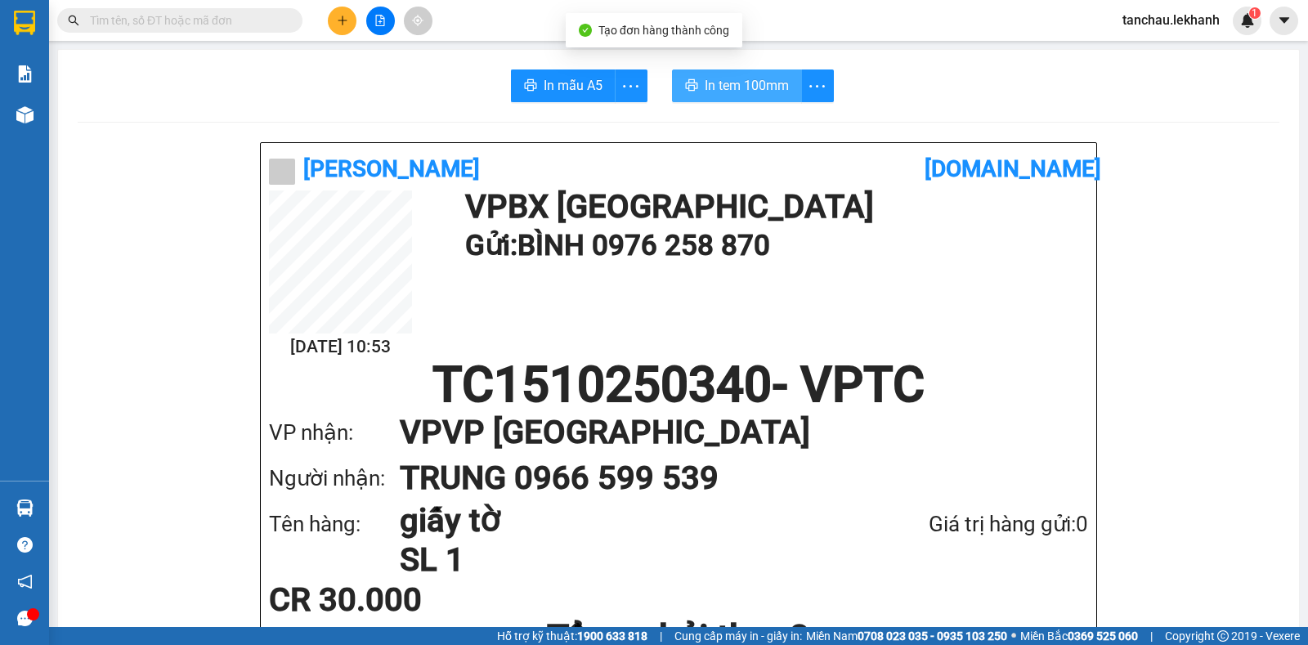
click at [721, 86] on span "In tem 100mm" at bounding box center [747, 85] width 84 height 20
click at [672, 69] on button "In tem 100mm" at bounding box center [737, 85] width 130 height 33
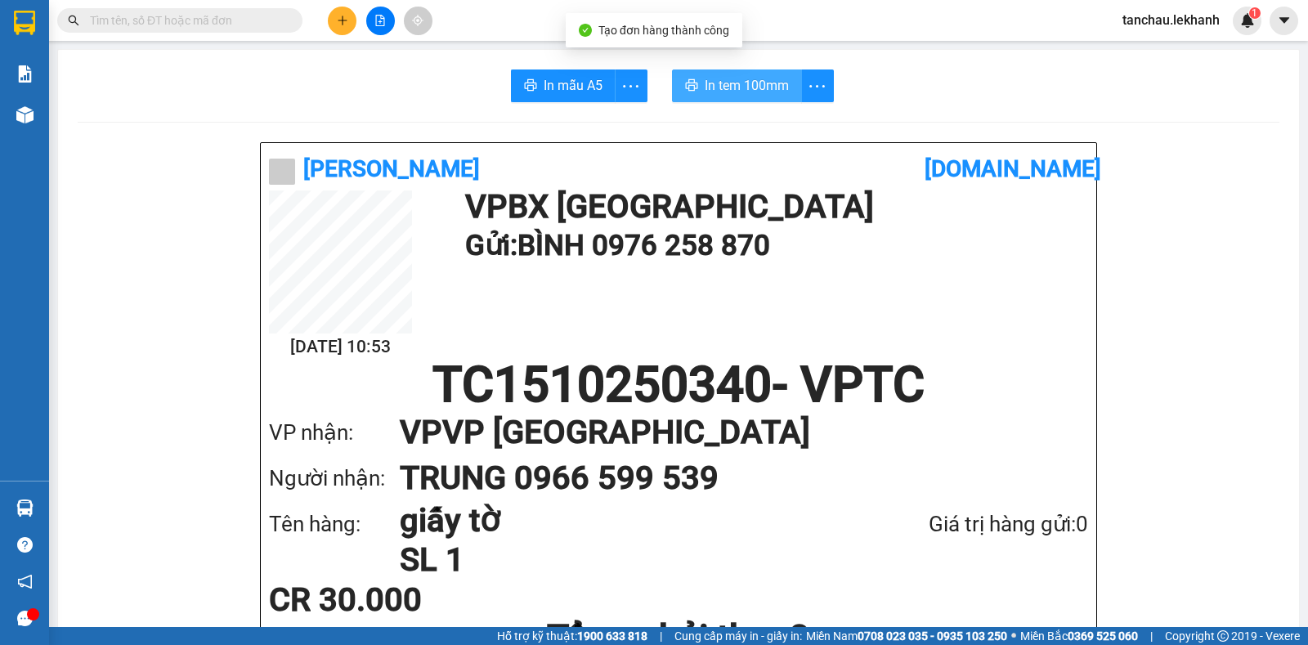
click at [672, 69] on button "In tem 100mm" at bounding box center [737, 85] width 130 height 33
